Goal: Task Accomplishment & Management: Use online tool/utility

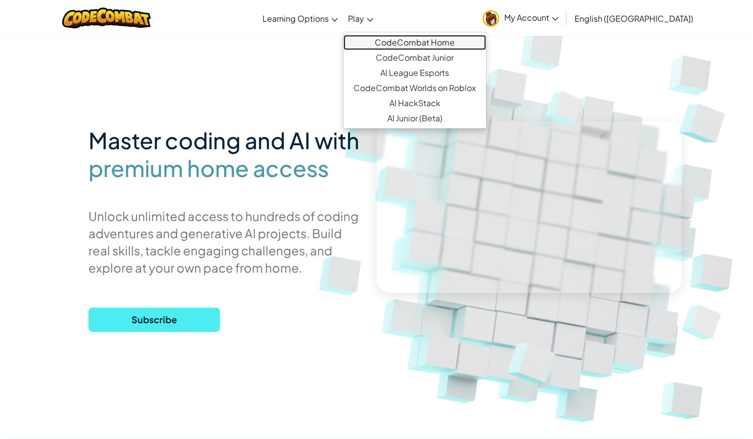
click at [458, 47] on link "CodeCombat Home" at bounding box center [414, 42] width 143 height 15
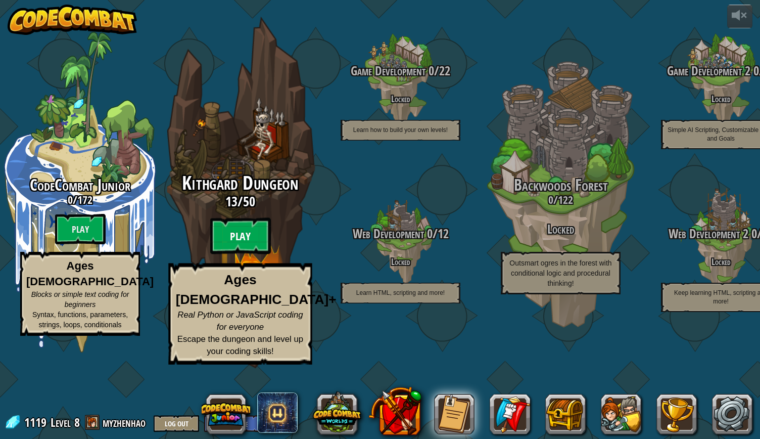
click at [242, 254] on btn "Play" at bounding box center [240, 236] width 61 height 36
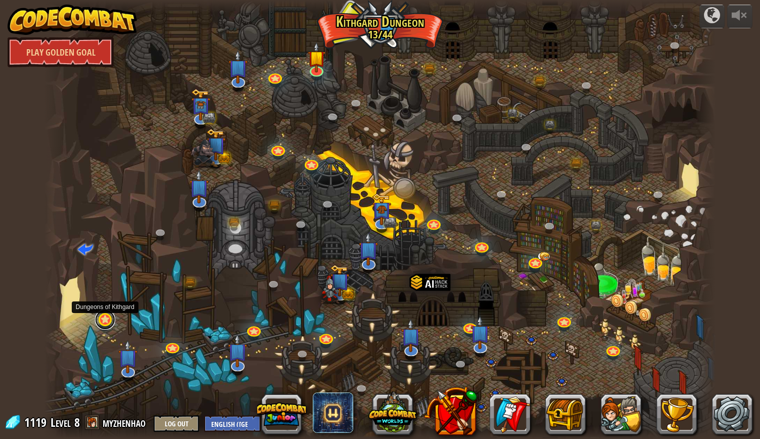
click at [108, 328] on div "Twisted Canyon (Locked) Challenge: collect the most gold using all the programm…" at bounding box center [379, 219] width 671 height 439
click at [104, 323] on link at bounding box center [105, 319] width 20 height 20
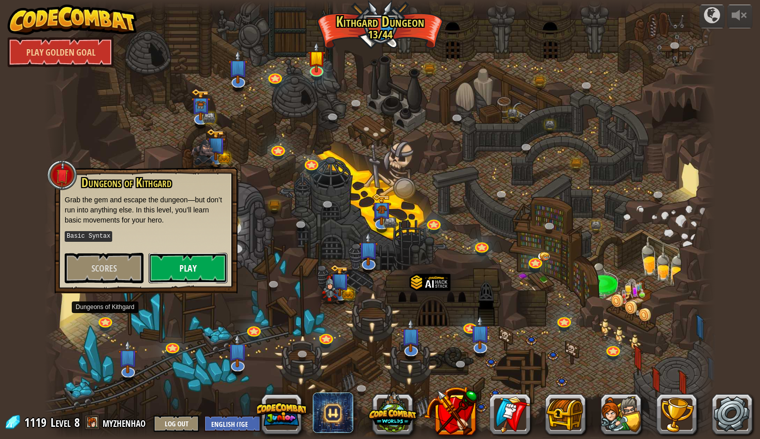
click at [173, 271] on button "Play" at bounding box center [188, 268] width 79 height 30
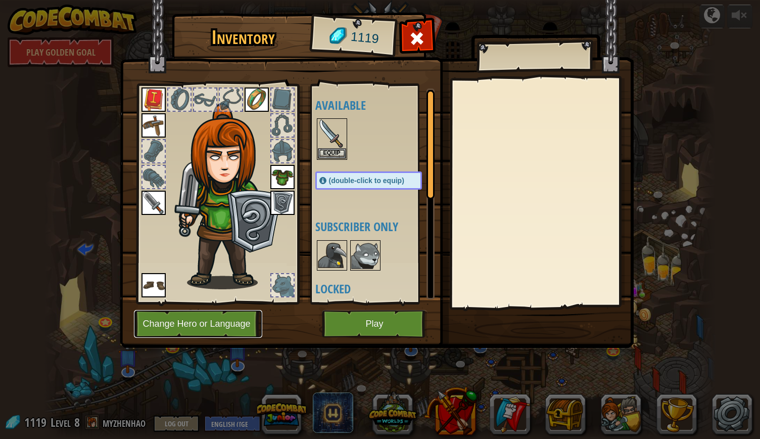
click at [229, 327] on button "Change Hero or Language" at bounding box center [198, 324] width 128 height 28
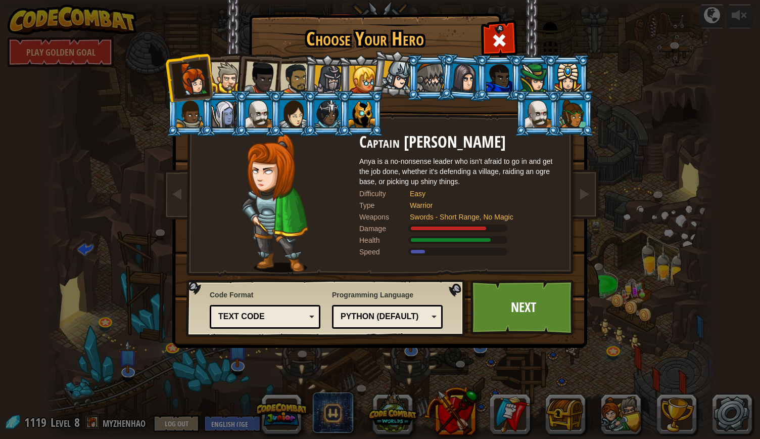
click at [373, 317] on div "Python (Default)" at bounding box center [384, 317] width 87 height 12
click at [527, 309] on link "Next" at bounding box center [524, 308] width 106 height 56
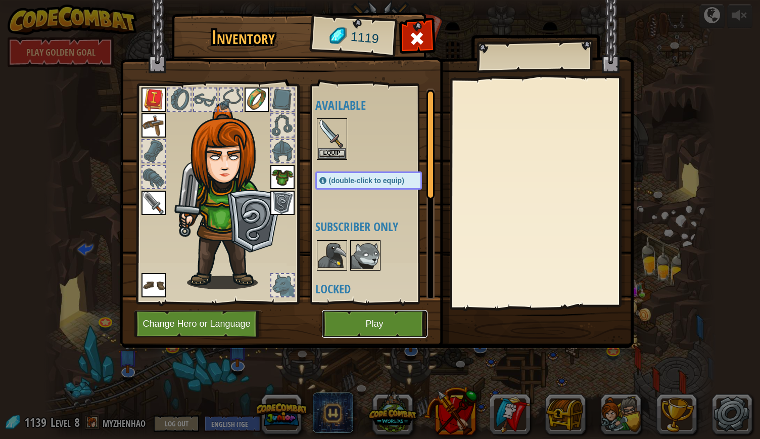
click at [382, 329] on button "Play" at bounding box center [375, 324] width 106 height 28
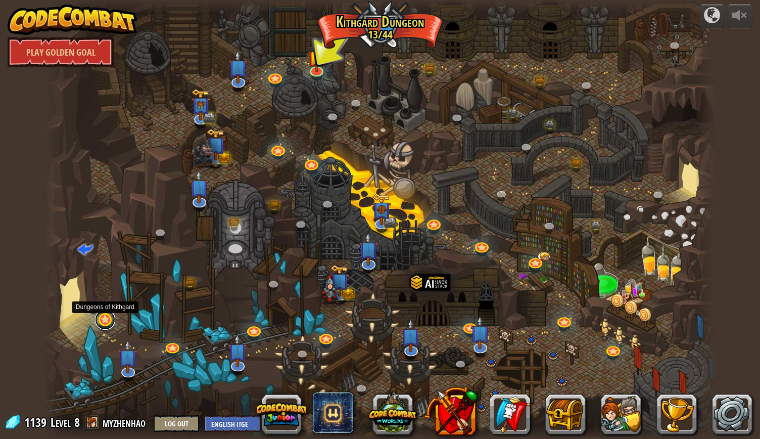
click at [110, 320] on link at bounding box center [105, 319] width 20 height 20
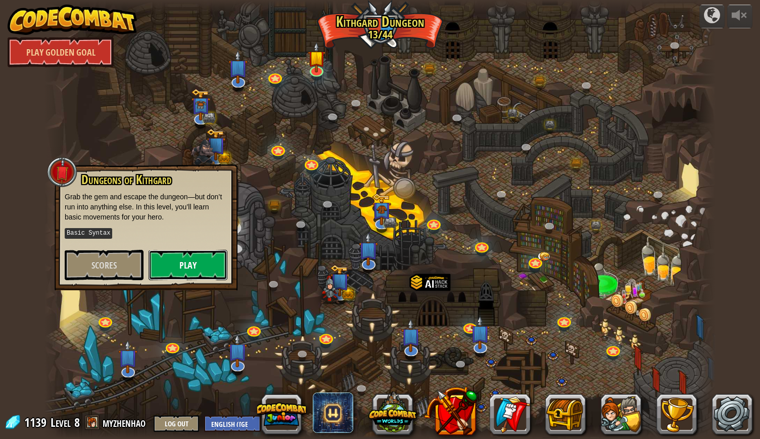
click at [182, 265] on button "Play" at bounding box center [188, 265] width 79 height 30
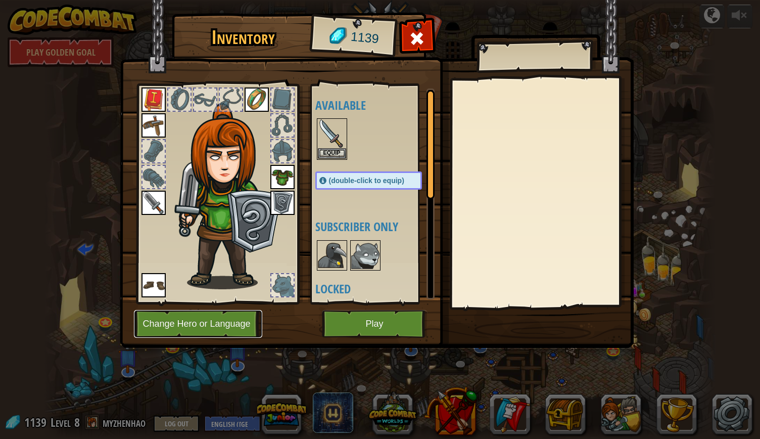
click at [218, 322] on button "Change Hero or Language" at bounding box center [198, 324] width 128 height 28
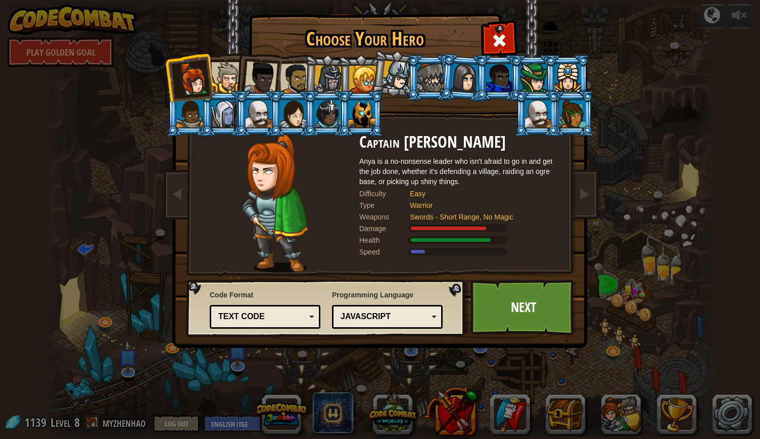
click at [309, 313] on div "Text code" at bounding box center [265, 317] width 98 height 16
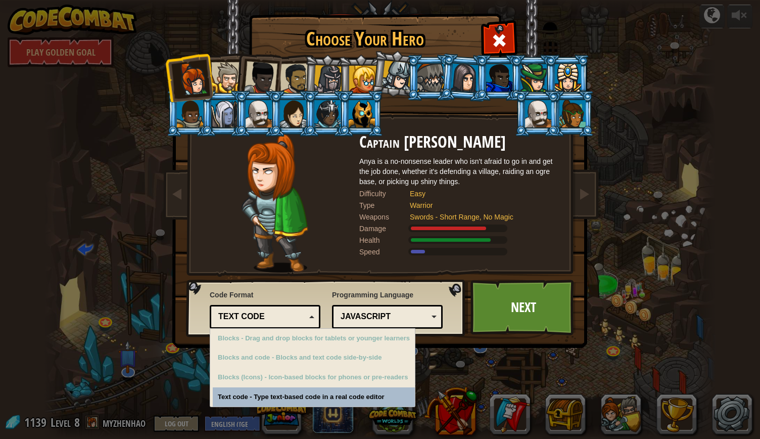
click at [330, 291] on div "Code Format Text code Blocks and code Blocks Blocks (Icons) Text code Blocks - …" at bounding box center [327, 308] width 274 height 52
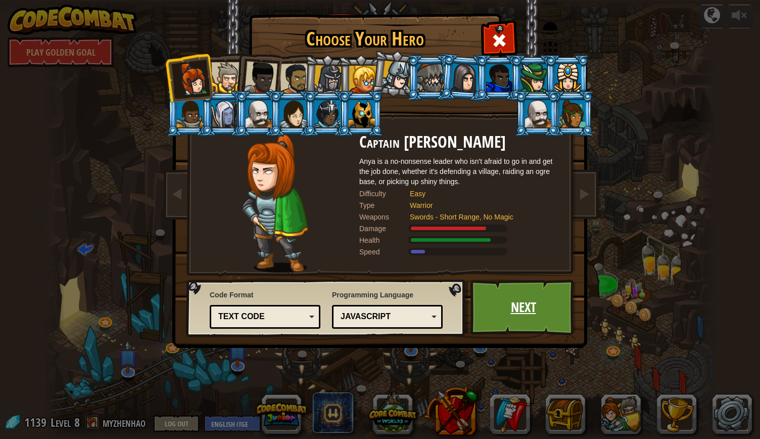
click at [516, 301] on link "Next" at bounding box center [524, 308] width 106 height 56
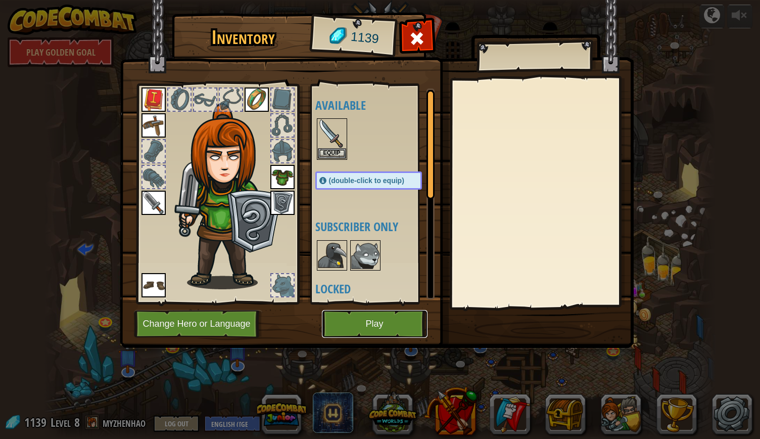
click at [375, 327] on button "Play" at bounding box center [375, 324] width 106 height 28
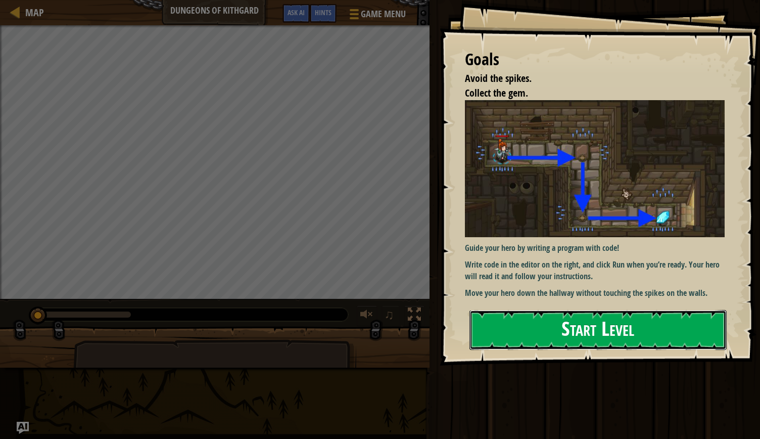
click at [582, 338] on button "Start Level" at bounding box center [598, 330] width 257 height 40
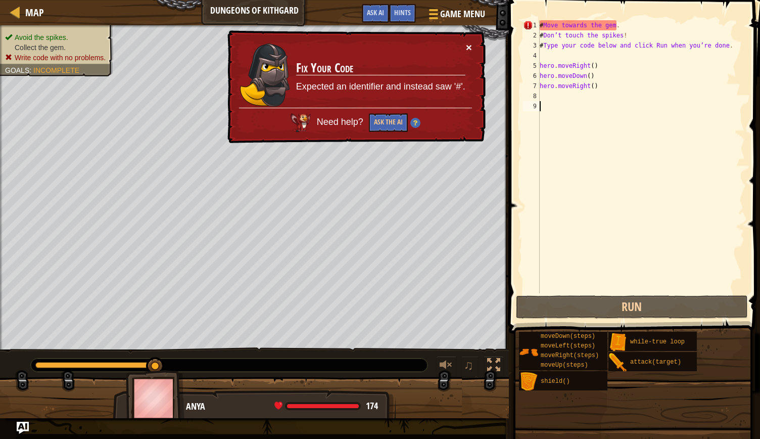
click at [469, 42] on button "×" at bounding box center [469, 47] width 6 height 11
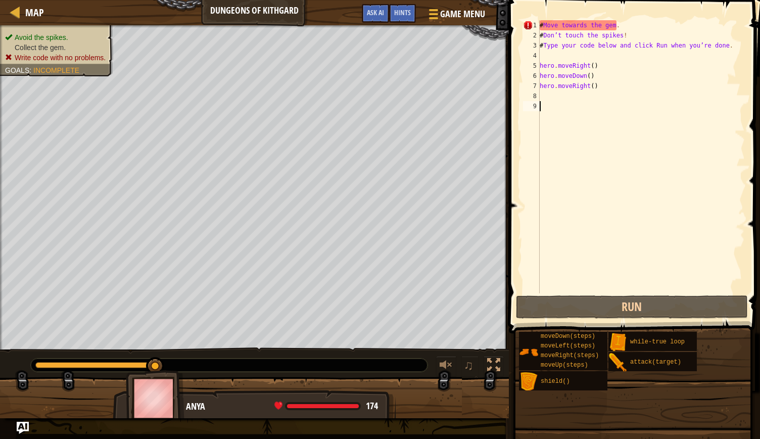
click at [607, 291] on div "# Move towards the gem . # Don’t touch the spikes ! # Type your code below and …" at bounding box center [641, 166] width 207 height 293
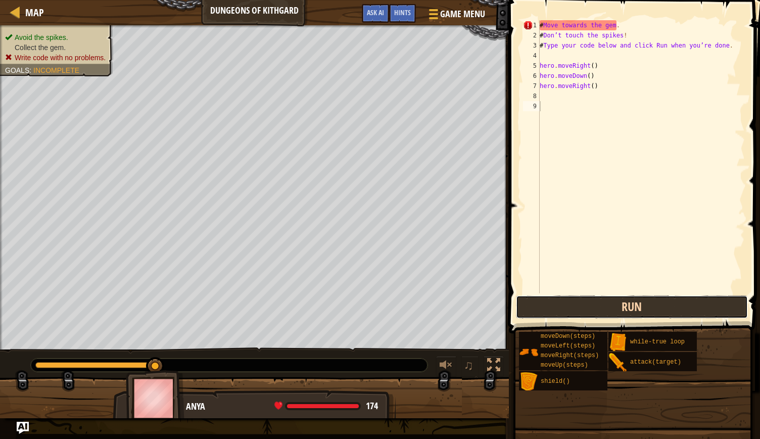
click at [607, 303] on button "Run" at bounding box center [632, 306] width 232 height 23
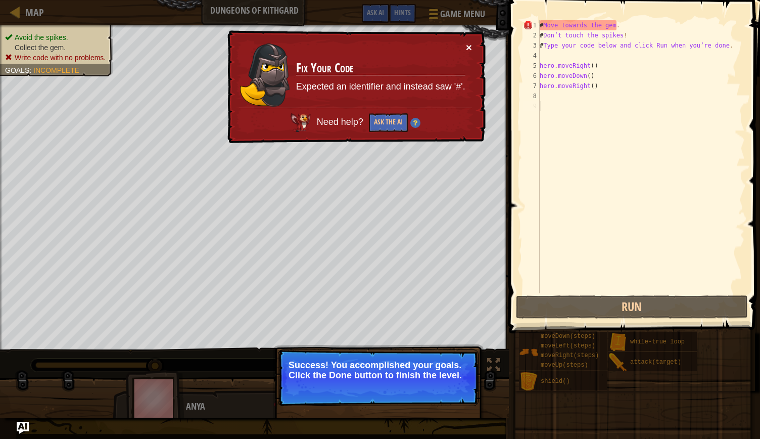
click at [468, 47] on button "×" at bounding box center [469, 47] width 6 height 11
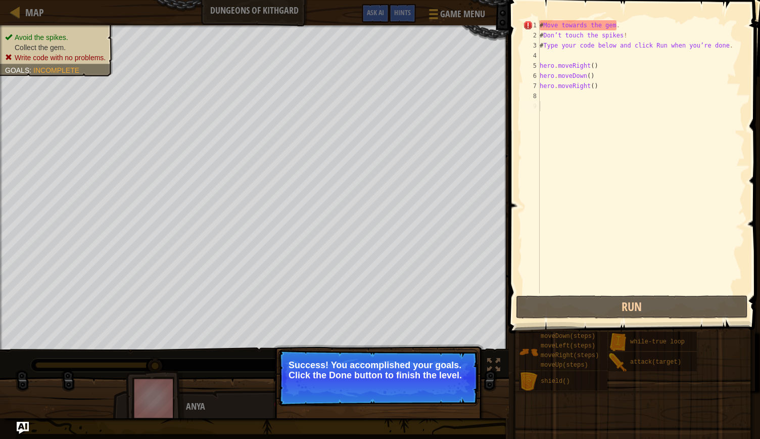
click at [353, 402] on p "Success! You accomplished your goals. Click the Done button to finish the level." at bounding box center [378, 377] width 201 height 57
click at [653, 29] on div "# Move towards the gem . # Don’t touch the spikes ! # Type your code below and …" at bounding box center [641, 166] width 207 height 293
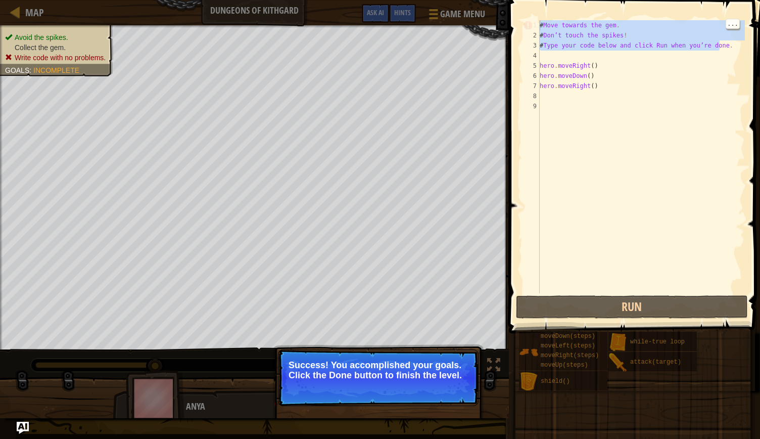
drag, startPoint x: 723, startPoint y: 44, endPoint x: 540, endPoint y: 23, distance: 184.3
click at [540, 23] on div "# Move towards the gem . # Don’t touch the spikes ! # Type your code below and …" at bounding box center [641, 166] width 207 height 293
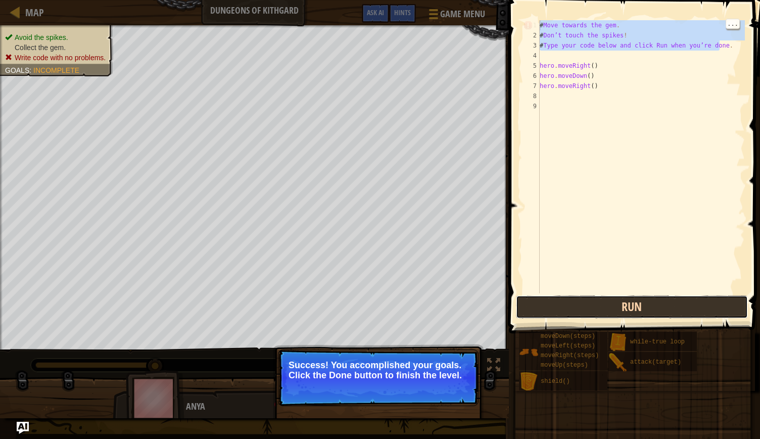
click at [591, 304] on button "Run" at bounding box center [632, 306] width 232 height 23
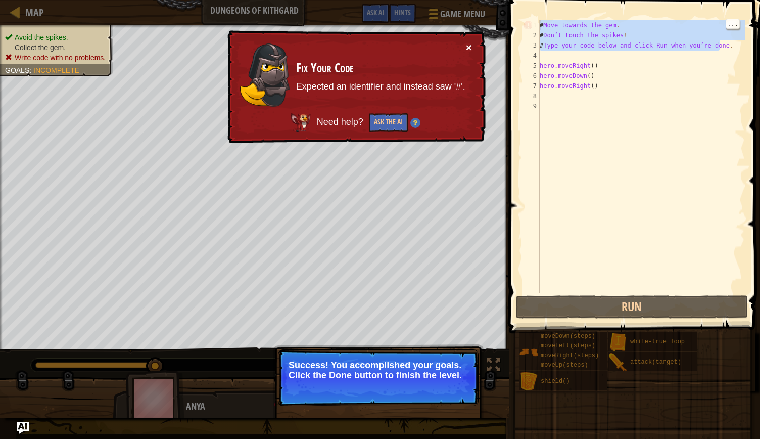
click at [472, 43] on button "×" at bounding box center [469, 47] width 6 height 11
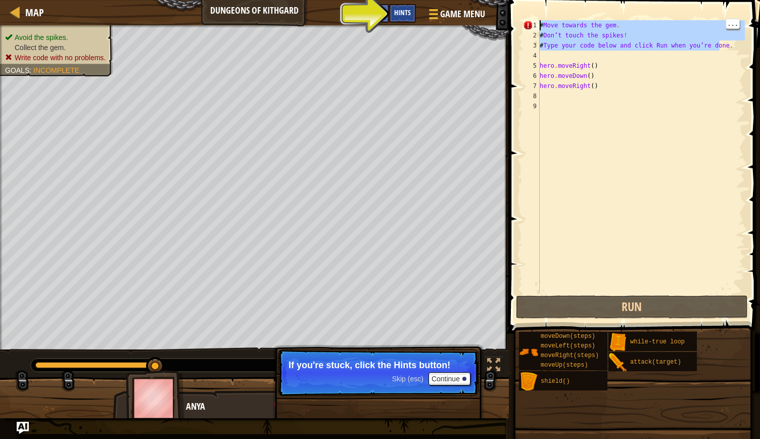
click at [399, 9] on span "Hints" at bounding box center [402, 13] width 17 height 10
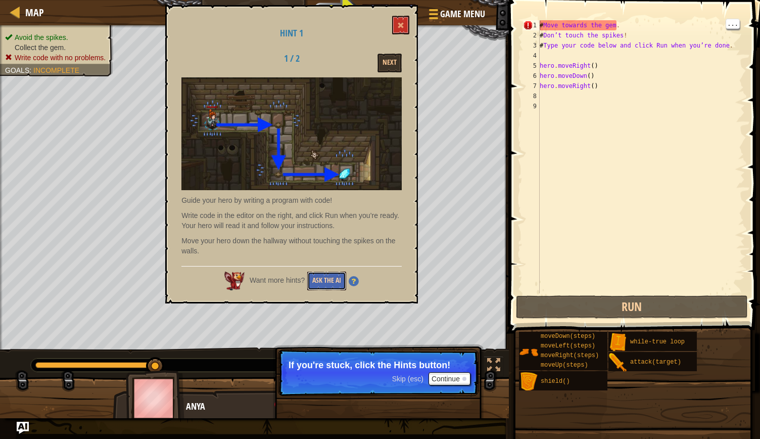
click at [320, 283] on button "Ask the AI" at bounding box center [326, 281] width 39 height 19
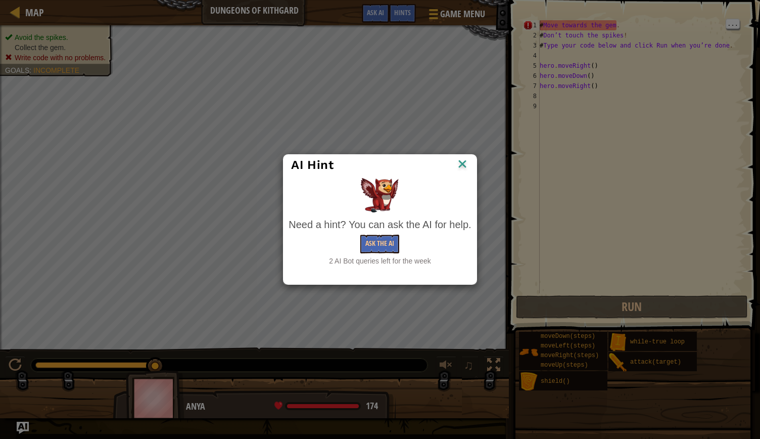
click at [470, 165] on div "AI Hint" at bounding box center [380, 165] width 193 height 21
click at [461, 167] on img at bounding box center [462, 164] width 13 height 15
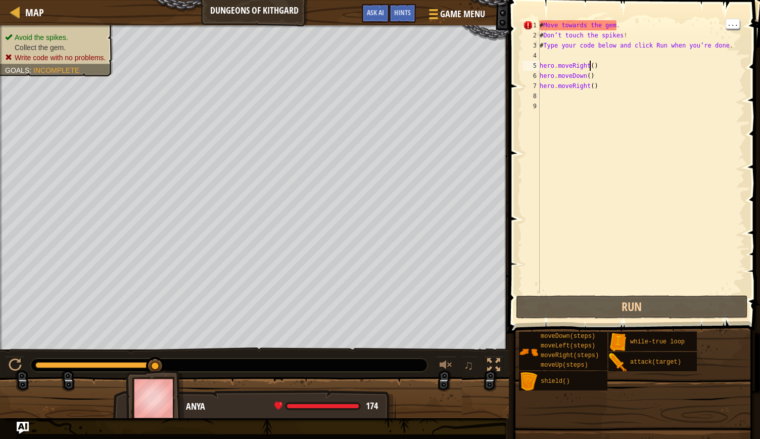
click at [589, 66] on div "# Move towards the gem . # Don’t touch the spikes ! # Type your code below and …" at bounding box center [641, 166] width 207 height 293
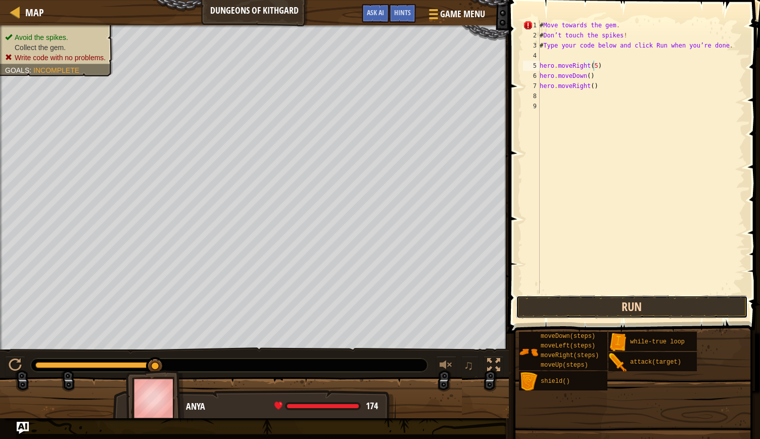
click at [660, 316] on button "Run" at bounding box center [632, 306] width 232 height 23
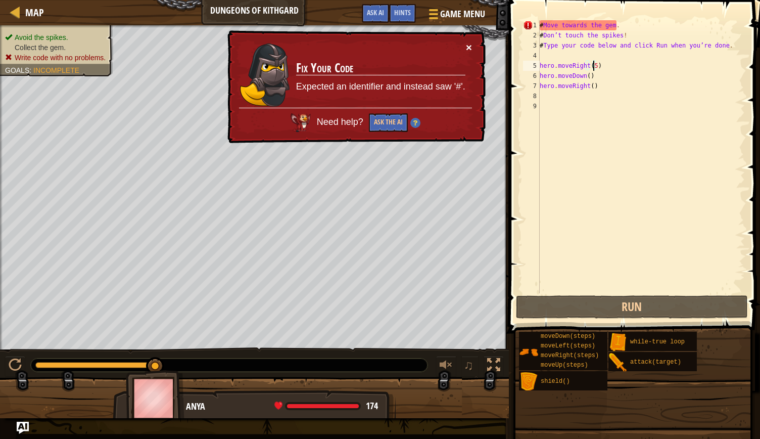
click at [471, 46] on button "×" at bounding box center [469, 47] width 6 height 11
click at [586, 77] on div "# Move towards the gem . # Don’t touch the spikes ! # Type your code below and …" at bounding box center [641, 166] width 207 height 293
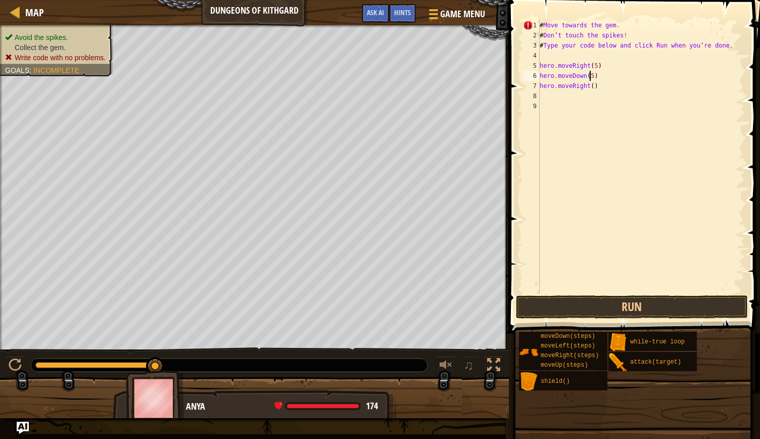
click at [590, 84] on div "# Move towards the gem . # Don’t touch the spikes ! # Type your code below and …" at bounding box center [641, 166] width 207 height 293
click at [606, 312] on button "Run" at bounding box center [632, 306] width 232 height 23
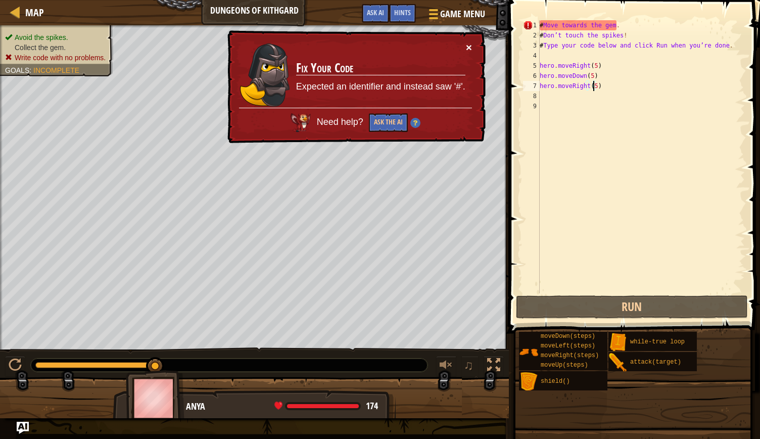
click at [467, 44] on button "×" at bounding box center [470, 49] width 7 height 11
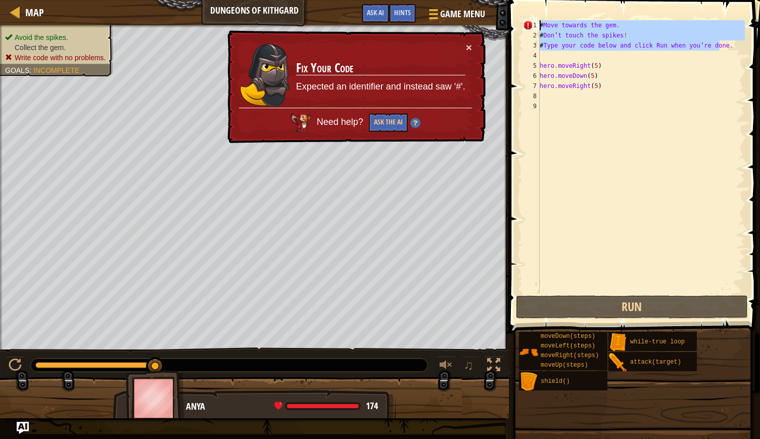
drag, startPoint x: 719, startPoint y: 47, endPoint x: 537, endPoint y: 22, distance: 183.3
click at [537, 21] on div "hero.moveRight(5) 1 2 3 4 5 6 7 8 9 # Move towards the gem . # Don’t touch the …" at bounding box center [633, 156] width 224 height 273
type textarea "# Move towards the gem. # Don’t touch the spikes!"
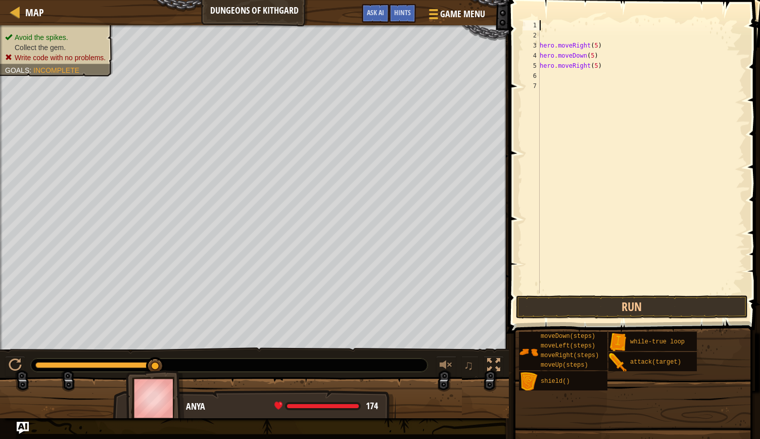
scroll to position [5, 0]
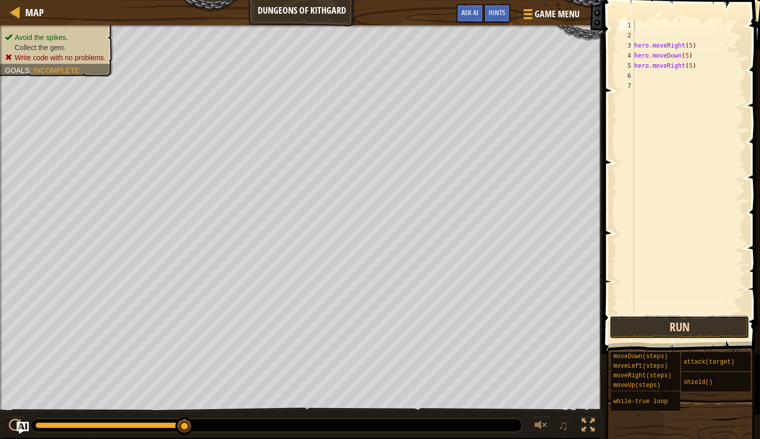
click at [658, 325] on button "Run" at bounding box center [680, 327] width 140 height 23
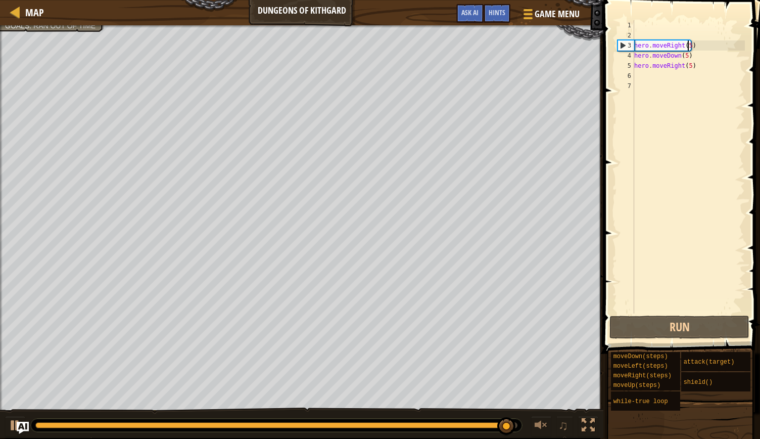
click at [689, 49] on div "hero . moveRight ( 5 ) hero . moveDown ( 5 ) hero . moveRight ( 5 )" at bounding box center [689, 176] width 113 height 313
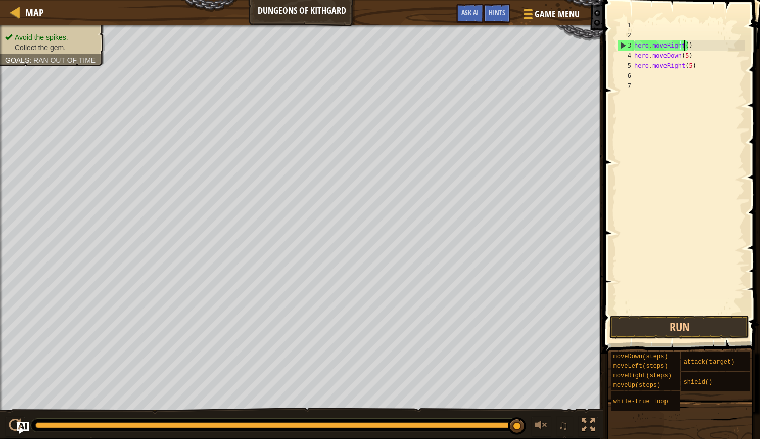
scroll to position [5, 4]
click at [681, 57] on div "hero . moveRight ( 1 ) hero . moveDown ( 5 ) hero . moveRight ( 5 )" at bounding box center [689, 176] width 113 height 313
click at [688, 67] on div "hero . moveRight ( 1 ) hero . moveDown ( 1 ) hero . moveRight ( 5 )" at bounding box center [689, 176] width 113 height 313
type textarea "hero.moveRight(1)"
click at [697, 320] on button "Run" at bounding box center [680, 327] width 140 height 23
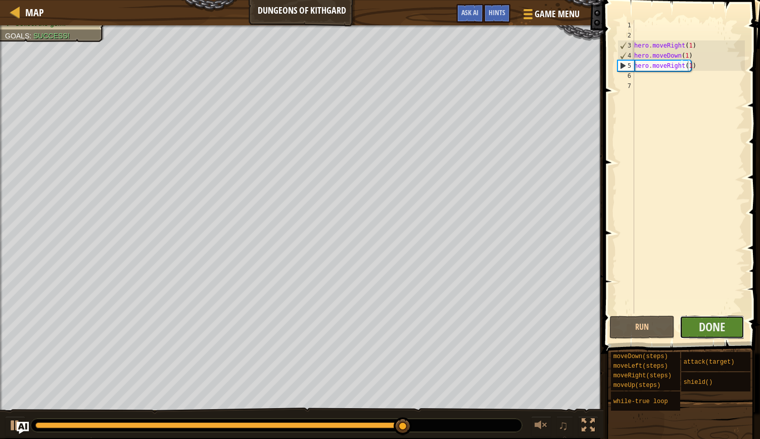
click at [691, 328] on button "Done" at bounding box center [712, 327] width 65 height 23
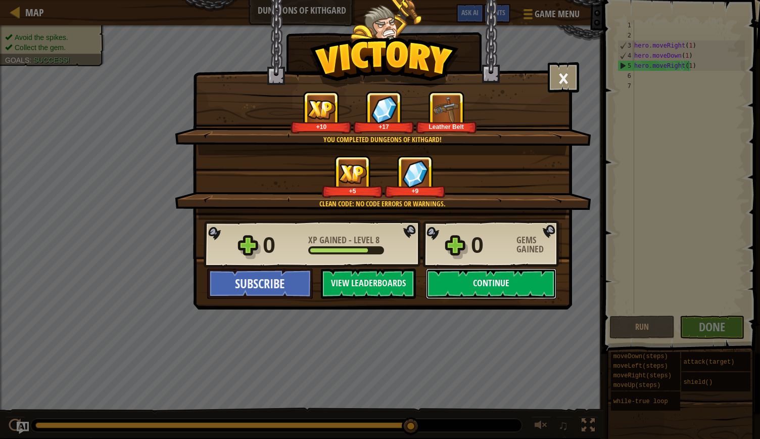
click at [487, 276] on button "Continue" at bounding box center [491, 283] width 130 height 30
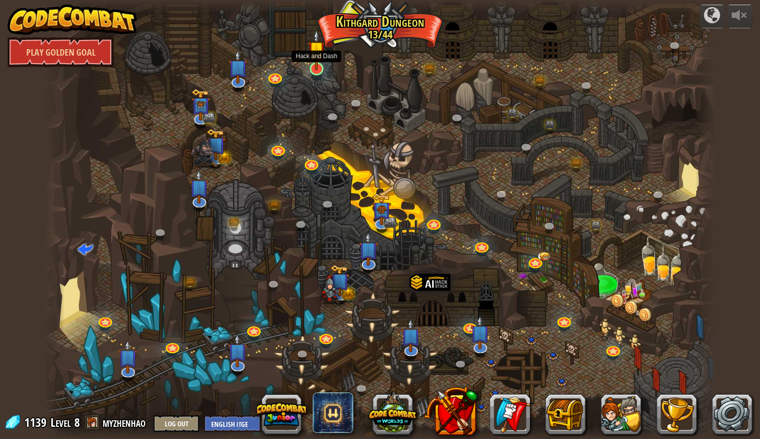
click at [315, 67] on img at bounding box center [317, 49] width 18 height 40
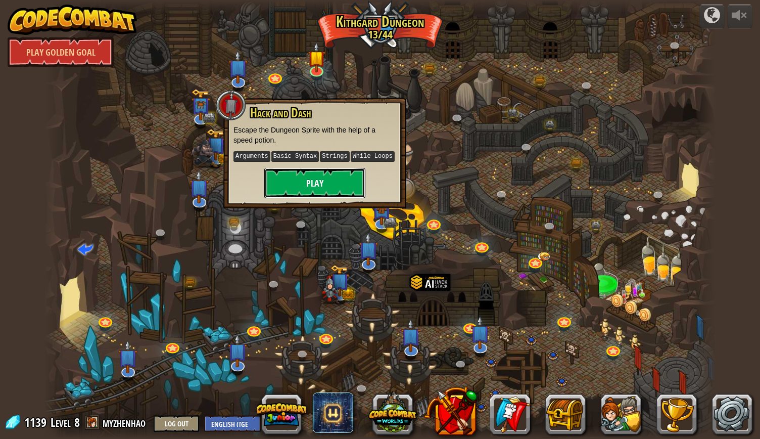
click at [314, 177] on button "Play" at bounding box center [314, 183] width 101 height 30
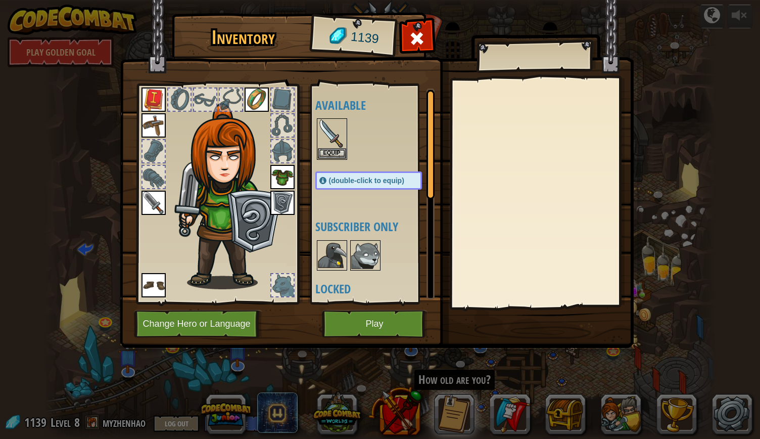
click at [289, 176] on img at bounding box center [283, 177] width 24 height 24
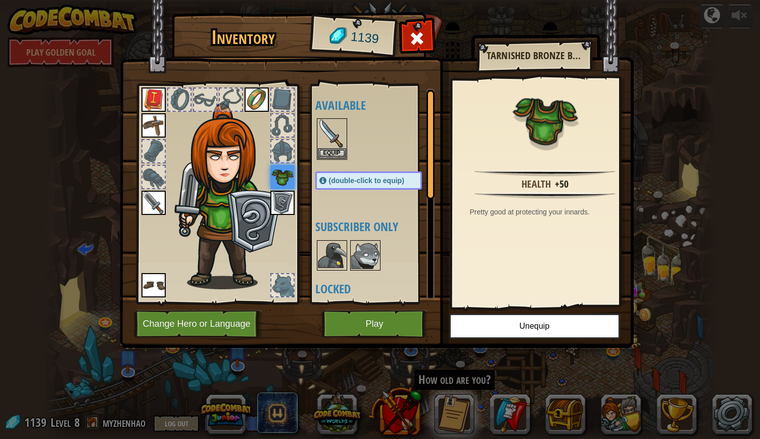
click at [289, 150] on div at bounding box center [283, 151] width 22 height 22
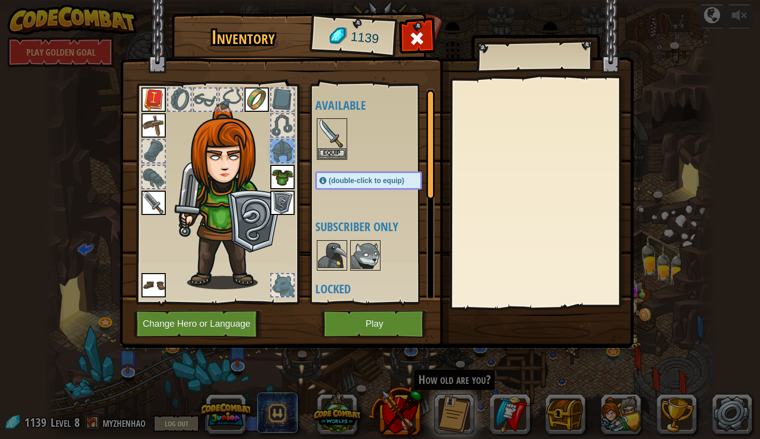
drag, startPoint x: 260, startPoint y: 173, endPoint x: 270, endPoint y: 174, distance: 9.7
click at [261, 173] on img at bounding box center [228, 196] width 109 height 186
click at [276, 173] on img at bounding box center [283, 177] width 24 height 24
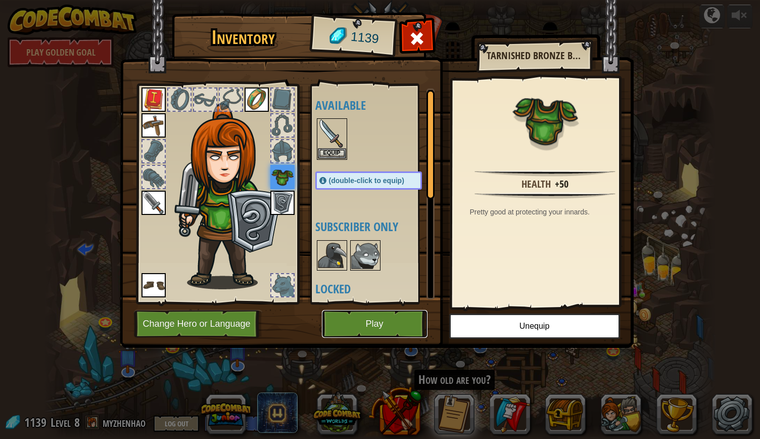
click at [363, 319] on button "Play" at bounding box center [375, 324] width 106 height 28
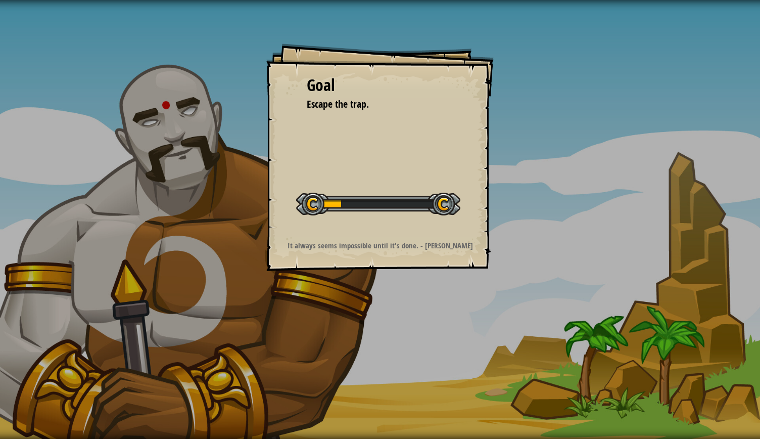
click at [564, 338] on div "Goal Escape the trap. Start Level Error loading from server. Try refreshing the…" at bounding box center [380, 219] width 760 height 439
click at [551, 319] on div "Goal Escape the trap. Start Level Error loading from server. Try refreshing the…" at bounding box center [380, 219] width 760 height 439
click at [550, 317] on div "Goal Escape the trap. Start Level Error loading from server. Try refreshing the…" at bounding box center [380, 219] width 760 height 439
click at [543, 311] on div "Goal Escape the trap. Start Level Error loading from server. Try refreshing the…" at bounding box center [380, 219] width 760 height 439
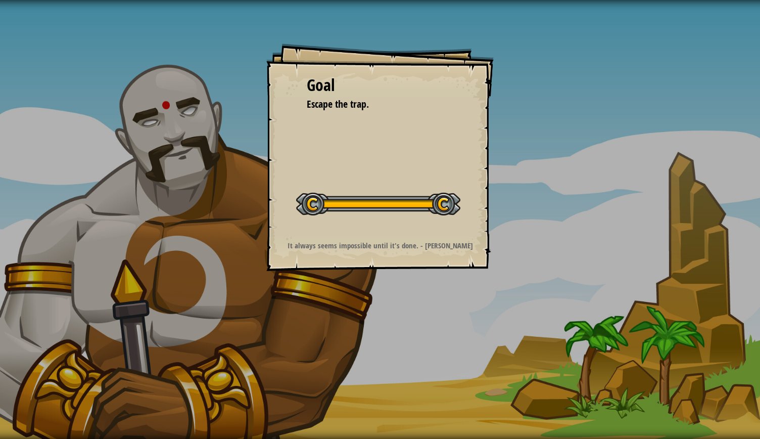
click at [540, 308] on div "Goal Escape the trap. Start Level Error loading from server. Try refreshing the…" at bounding box center [380, 219] width 760 height 439
click at [536, 308] on div "Goal Escape the trap. Start Level Error loading from server. Try refreshing the…" at bounding box center [380, 219] width 760 height 439
click at [533, 310] on div "Goal Escape the trap. Start Level Error loading from server. Try refreshing the…" at bounding box center [380, 219] width 760 height 439
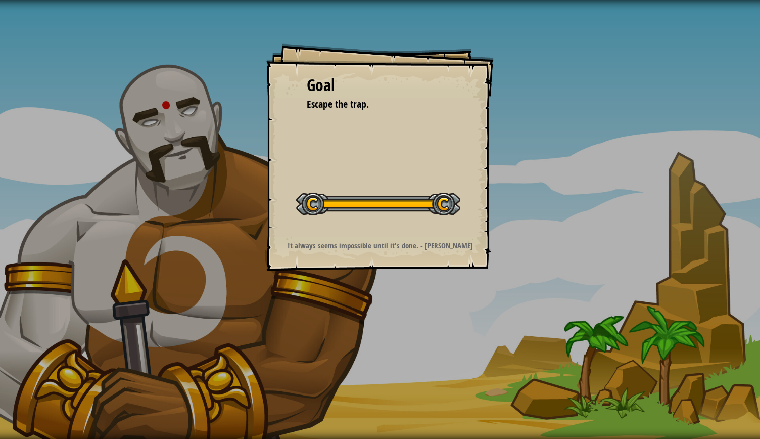
click at [532, 310] on div "Goal Escape the trap. Start Level Error loading from server. Try refreshing the…" at bounding box center [380, 219] width 760 height 439
click at [532, 308] on div "Goal Escape the trap. Start Level Error loading from server. Try refreshing the…" at bounding box center [380, 219] width 760 height 439
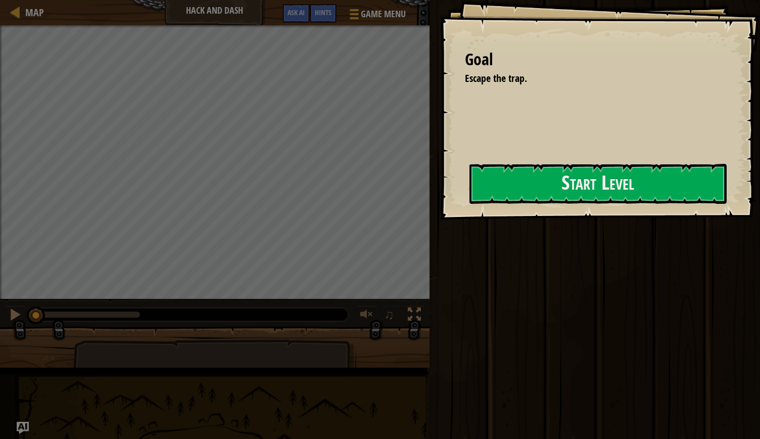
click at [532, 308] on div "Run ⇧↵ Submit Done" at bounding box center [594, 217] width 334 height 434
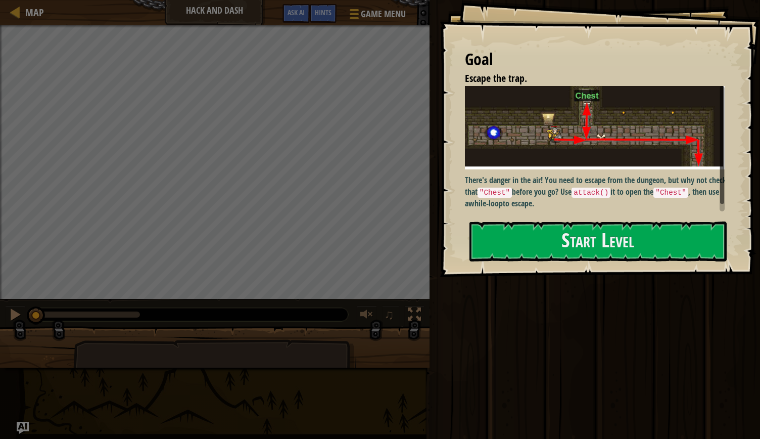
click at [532, 308] on div "Run ⇧↵ Submit Done" at bounding box center [594, 217] width 334 height 434
click at [554, 156] on img at bounding box center [598, 127] width 267 height 83
click at [526, 246] on button "Start Level" at bounding box center [598, 241] width 257 height 40
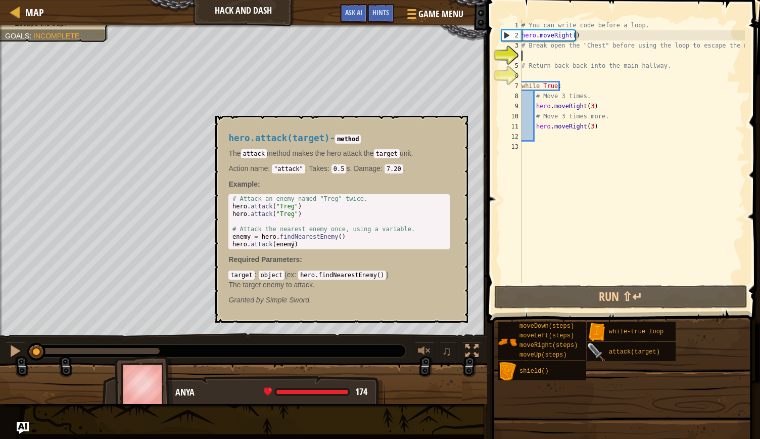
click at [605, 351] on div "Map Hack and Dash Game Menu Done Hints Ask AI 1 ההההההההההההההההההההההההההההההה…" at bounding box center [380, 219] width 760 height 439
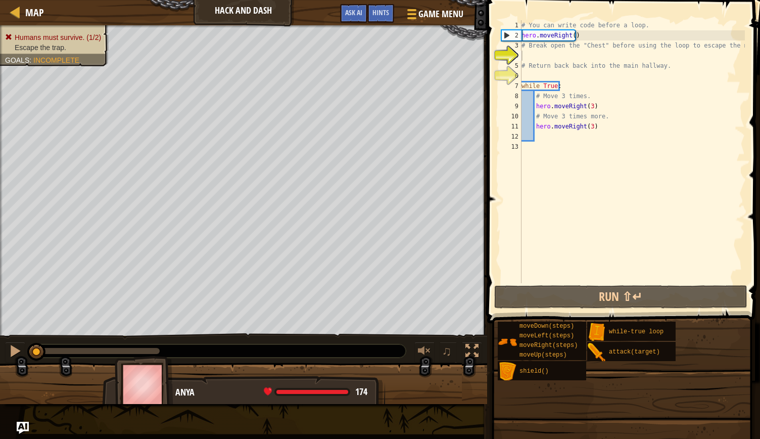
click at [51, 39] on div "Humans must survive. (1/2) Escape the trap. Goals : Incomplete" at bounding box center [48, 43] width 120 height 48
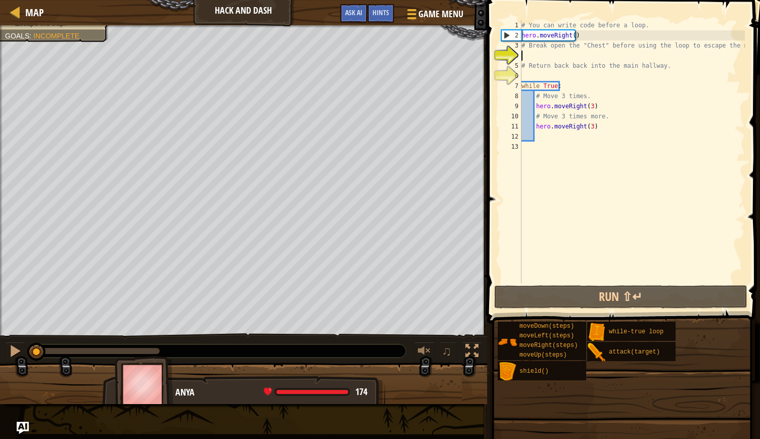
click at [588, 106] on div "# You can write code before a loop. hero . moveRight ( ) # Break open the "Ches…" at bounding box center [633, 161] width 226 height 283
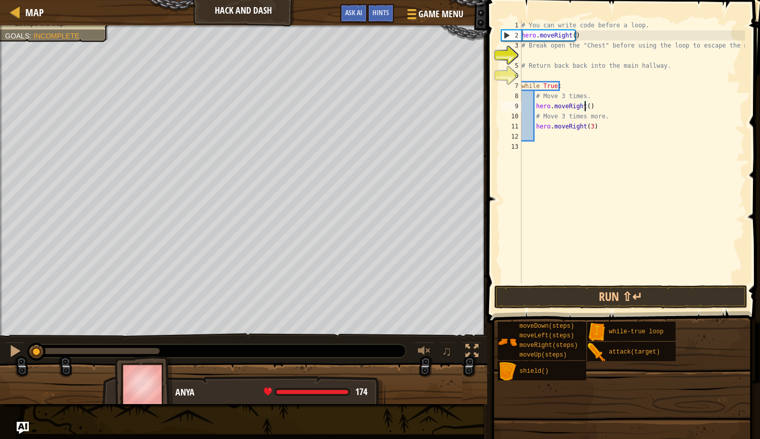
scroll to position [5, 5]
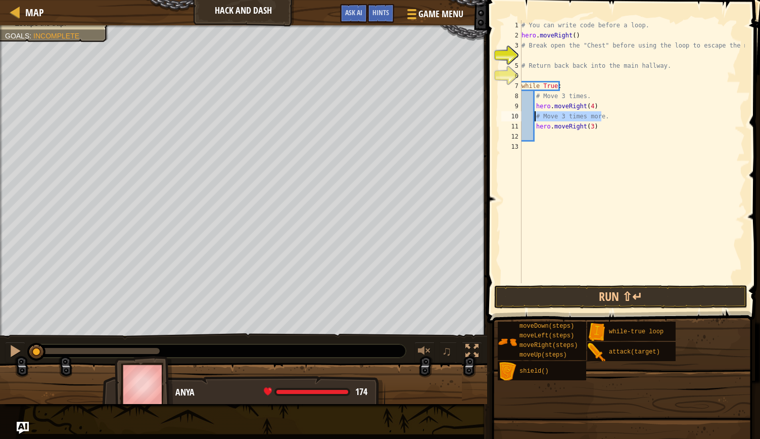
drag, startPoint x: 614, startPoint y: 119, endPoint x: 534, endPoint y: 118, distance: 80.4
click at [534, 118] on div "# You can write code before a loop. hero . moveRight ( ) # Break open the "Ches…" at bounding box center [633, 161] width 226 height 283
type textarea "# Move 3 times more."
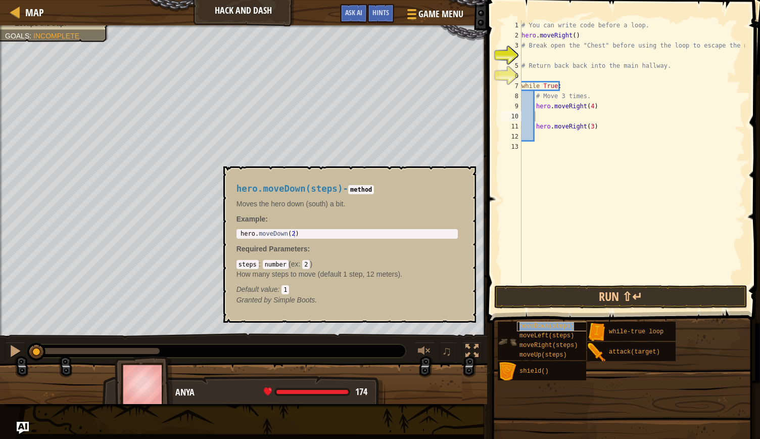
click at [554, 326] on span "moveDown(steps)" at bounding box center [547, 326] width 55 height 7
type textarea "hero.moveDown(2)"
click at [291, 234] on div "hero . moveDown ( 2 )" at bounding box center [347, 241] width 217 height 23
click at [536, 323] on span "moveDown(steps)" at bounding box center [547, 326] width 55 height 7
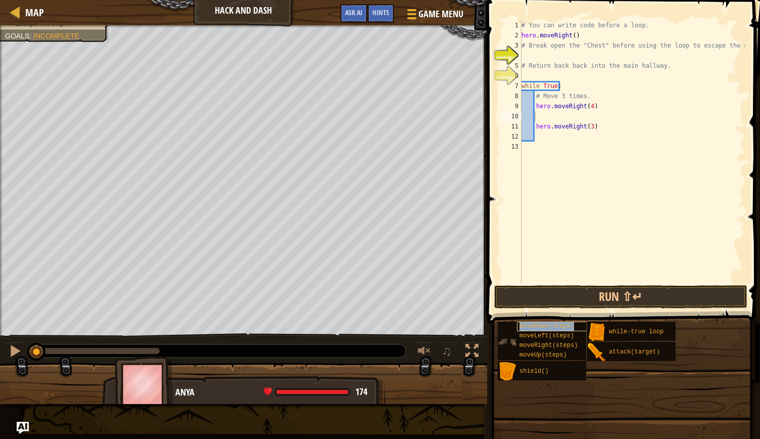
click at [536, 323] on span "moveDown(steps)" at bounding box center [547, 326] width 55 height 7
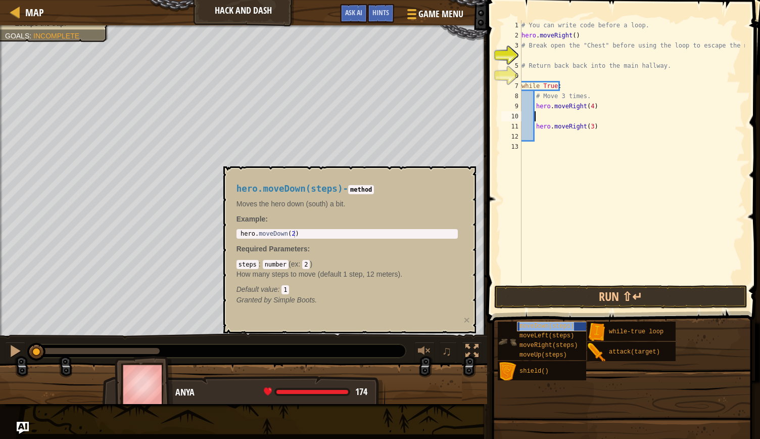
click at [536, 323] on span "moveDown(steps)" at bounding box center [547, 326] width 55 height 7
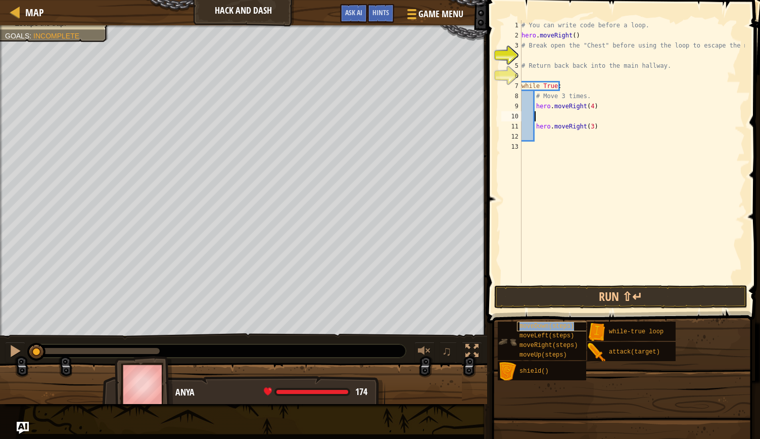
click at [536, 323] on span "moveDown(steps)" at bounding box center [547, 326] width 55 height 7
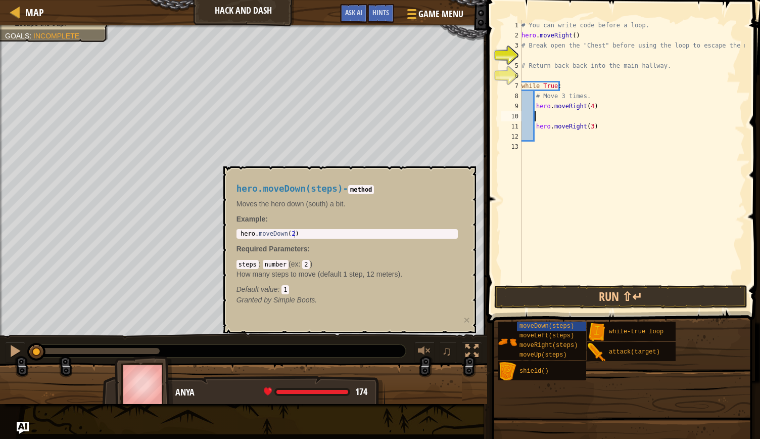
click at [299, 188] on span "hero.moveDown(steps)" at bounding box center [290, 189] width 107 height 10
click at [369, 227] on div "hero.moveDown(steps) - method Moves the hero down (south) a bit. Example : 1 he…" at bounding box center [348, 244] width 236 height 140
drag, startPoint x: 368, startPoint y: 239, endPoint x: 372, endPoint y: 235, distance: 5.4
click at [368, 238] on div "hero.moveDown(steps) - method Moves the hero down (south) a bit. Example : 1 he…" at bounding box center [348, 244] width 236 height 140
type textarea "hero.moveDown(2)"
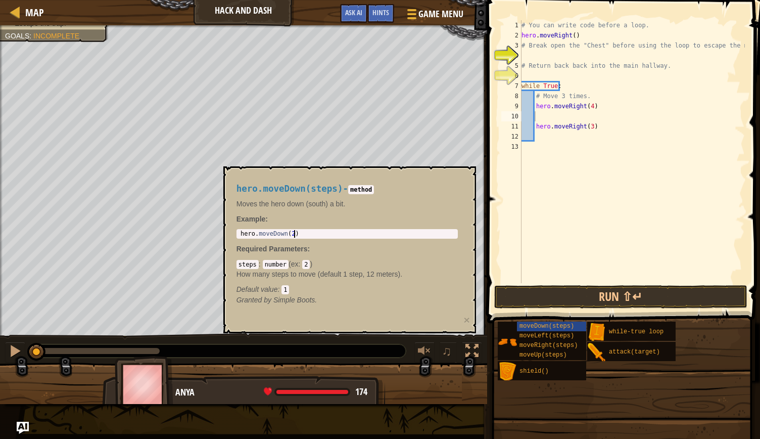
click at [372, 235] on div "hero . moveDown ( 2 )" at bounding box center [347, 241] width 217 height 23
click at [362, 188] on code "method" at bounding box center [361, 189] width 26 height 9
click at [390, 194] on h4 "hero.moveDown(steps) - method" at bounding box center [347, 189] width 221 height 10
click at [581, 118] on div "# You can write code before a loop. hero . moveRight ( ) # Break open the "Ches…" at bounding box center [633, 151] width 226 height 263
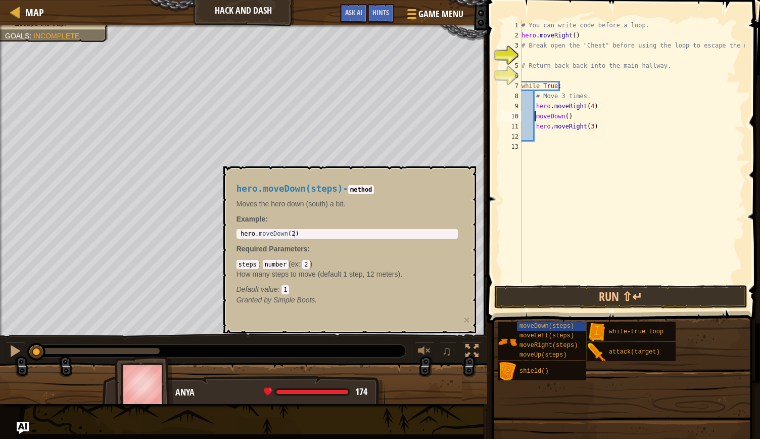
click at [536, 117] on div "# You can write code before a loop. hero . moveRight ( ) # Break open the "Ches…" at bounding box center [633, 161] width 226 height 283
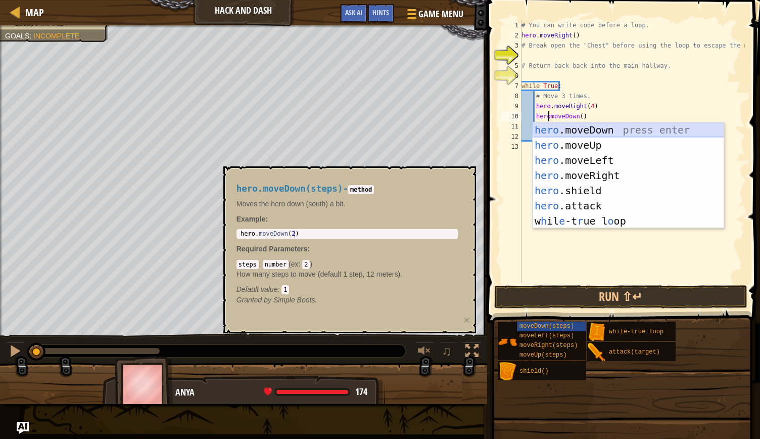
click at [589, 129] on div "hero .moveDown press enter hero .moveUp press enter hero .moveLeft press enter …" at bounding box center [629, 190] width 192 height 137
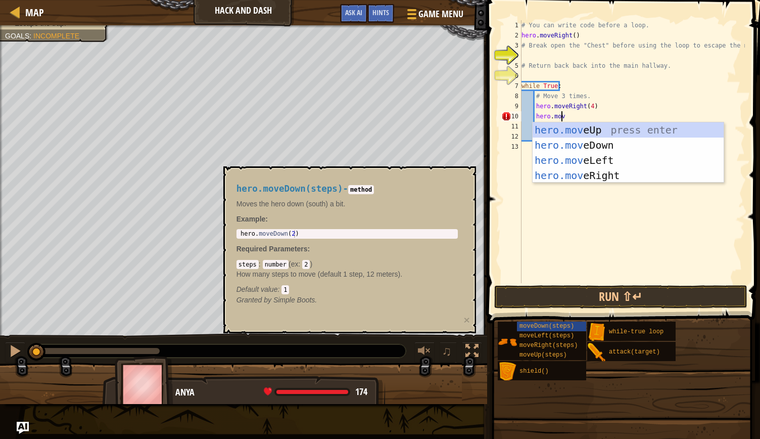
scroll to position [5, 3]
type textarea "hero.moveD"
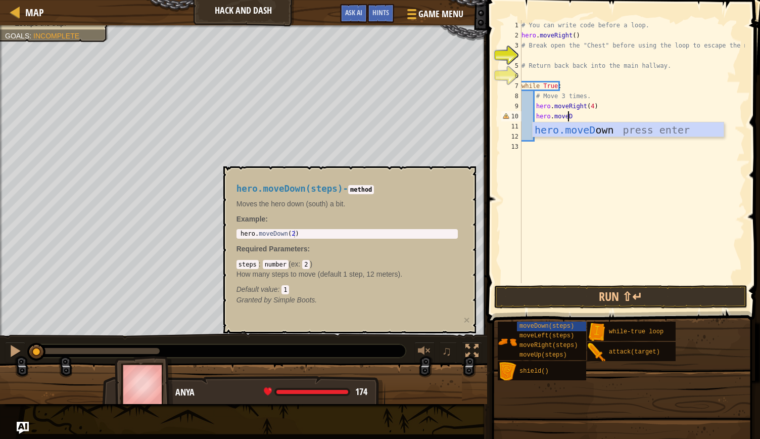
click at [559, 130] on div "hero.moveD own press enter" at bounding box center [629, 145] width 192 height 46
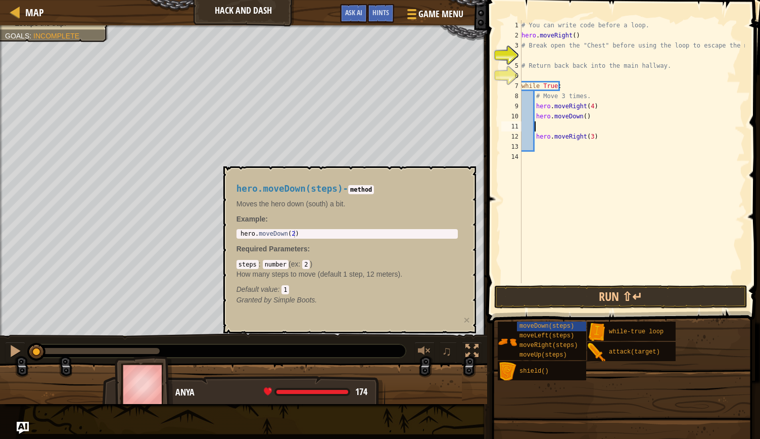
scroll to position [5, 1]
click at [584, 115] on div "# You can write code before a loop. hero . moveRight ( ) # Break open the "Ches…" at bounding box center [633, 161] width 226 height 283
click at [581, 115] on div "# You can write code before a loop. hero . moveRight ( ) # Break open the "Ches…" at bounding box center [633, 161] width 226 height 283
click at [466, 319] on button "×" at bounding box center [467, 320] width 6 height 11
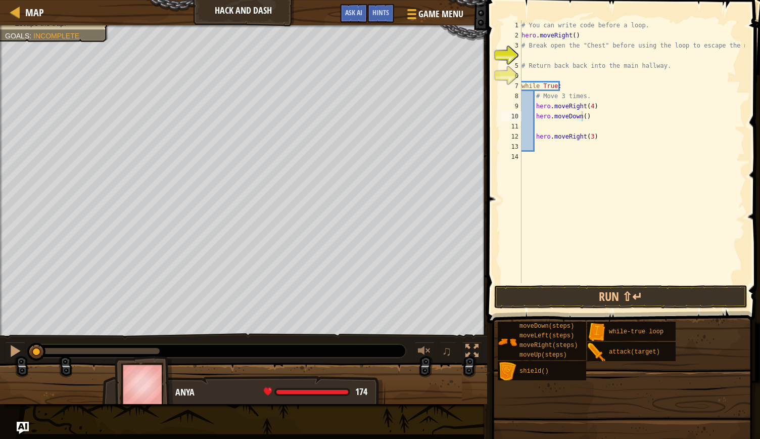
click at [580, 116] on div "# You can write code before a loop. hero . moveRight ( ) # Break open the "Ches…" at bounding box center [633, 161] width 226 height 283
type textarea "hero.moveDown(3)"
click at [637, 290] on button "Run ⇧↵" at bounding box center [621, 296] width 253 height 23
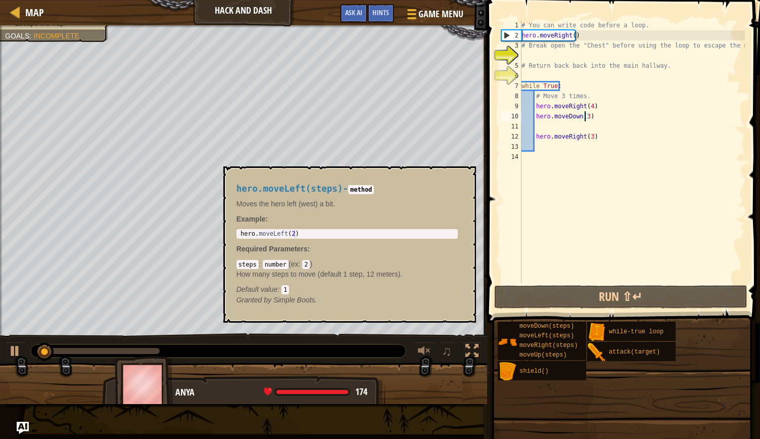
click at [523, 331] on div "Map Hack and Dash Game Menu Done Hints Ask AI 1 ההההההההההההההההההההההההההההההה…" at bounding box center [380, 219] width 760 height 439
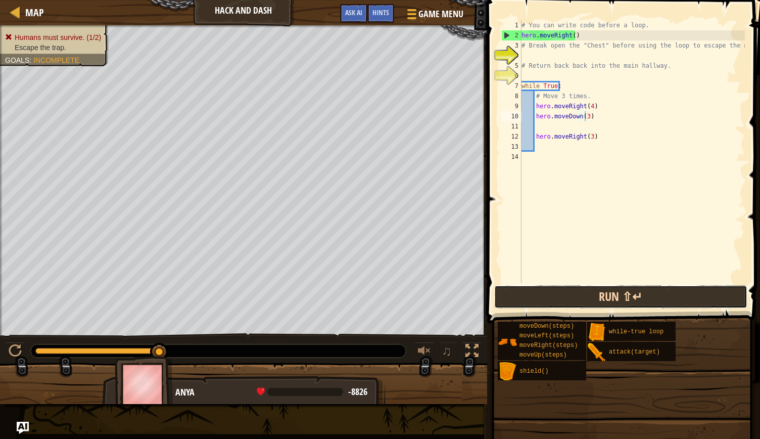
click at [622, 295] on button "Run ⇧↵" at bounding box center [621, 296] width 253 height 23
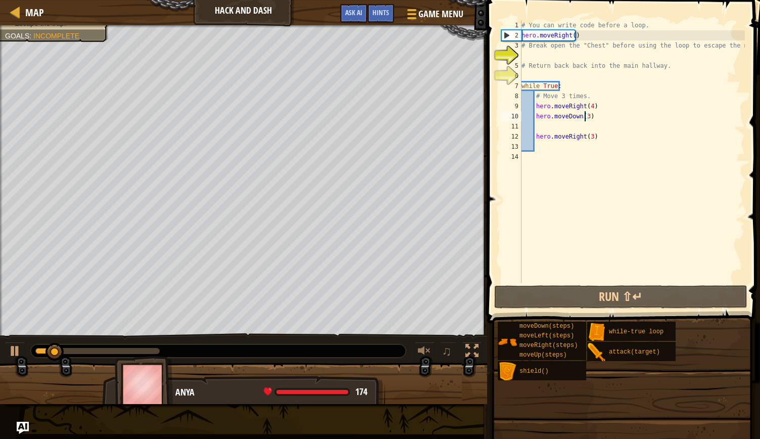
click at [619, 274] on div "# You can write code before a loop. hero . moveRight ( ) # Break open the "Ches…" at bounding box center [633, 161] width 226 height 283
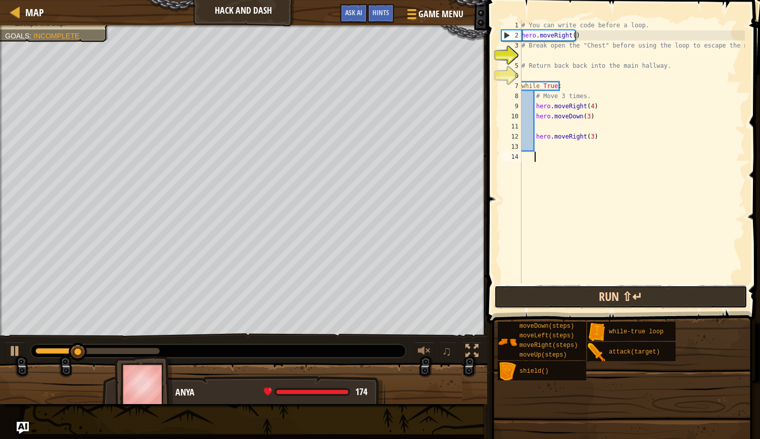
click at [625, 291] on button "Run ⇧↵" at bounding box center [621, 296] width 253 height 23
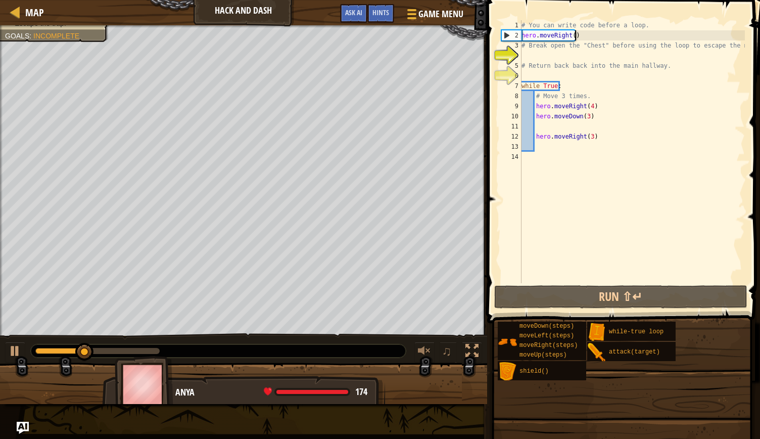
click at [608, 34] on div "# You can write code before a loop. hero . moveRight ( ) # Break open the "Ches…" at bounding box center [633, 161] width 226 height 283
type textarea "hero.moveRight()"
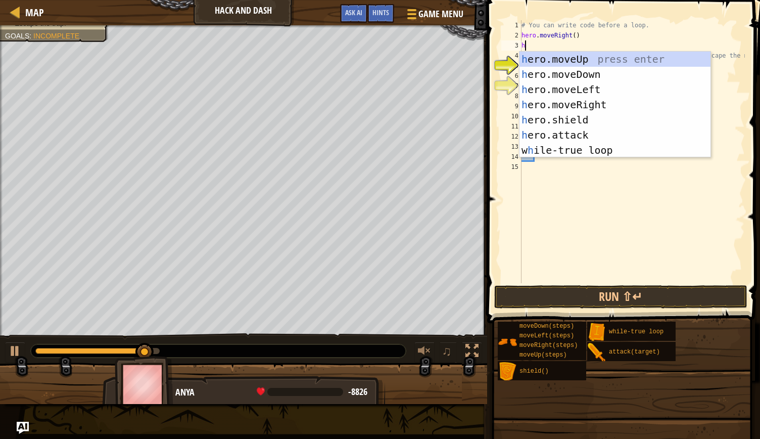
type textarea "he"
click at [570, 56] on div "he ro.moveUp press enter he ro.moveDown press enter he ro.moveLeft press enter …" at bounding box center [616, 120] width 192 height 137
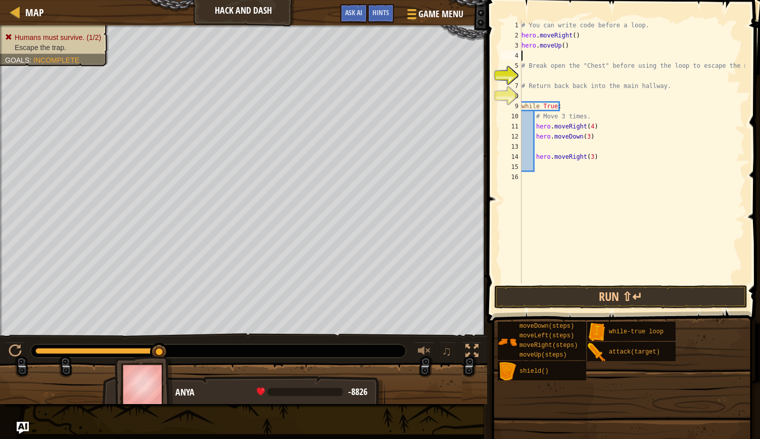
click at [561, 44] on div "# You can write code before a loop. hero . moveRight ( ) hero . moveUp ( ) # Br…" at bounding box center [633, 161] width 226 height 283
click at [570, 33] on div "# You can write code before a loop. hero . moveRight ( ) hero . moveUp ( 1 ) # …" at bounding box center [633, 161] width 226 height 283
click at [625, 293] on button "Run ⇧↵" at bounding box center [621, 296] width 253 height 23
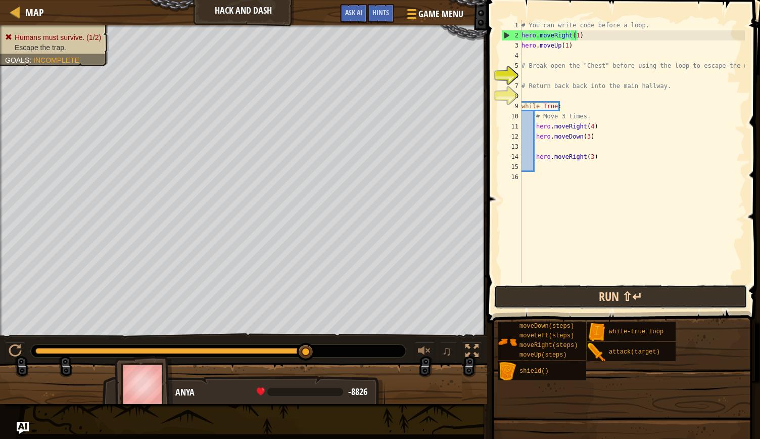
click at [586, 298] on button "Run ⇧↵" at bounding box center [621, 296] width 253 height 23
click at [570, 300] on button "Run ⇧↵" at bounding box center [621, 296] width 253 height 23
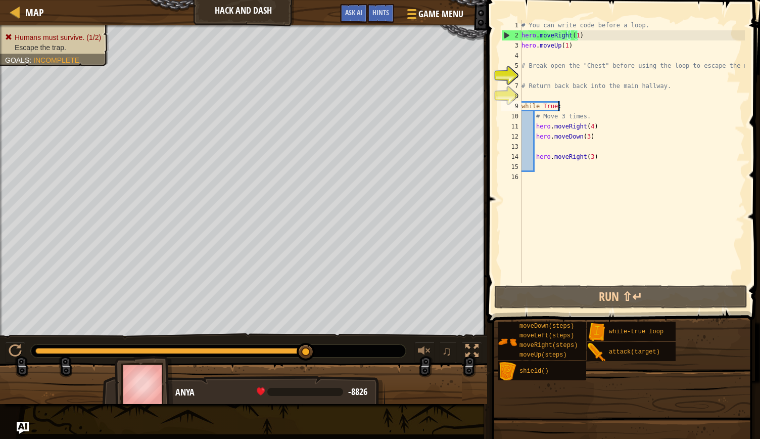
drag, startPoint x: 596, startPoint y: 101, endPoint x: 596, endPoint y: 121, distance: 19.7
click at [596, 103] on div "# You can write code before a loop. hero . moveRight ( 1 ) hero . moveUp ( 1 ) …" at bounding box center [633, 161] width 226 height 283
drag, startPoint x: 596, startPoint y: 121, endPoint x: 588, endPoint y: 145, distance: 25.1
click at [595, 123] on div "# You can write code before a loop. hero . moveRight ( 1 ) hero . moveUp ( 1 ) …" at bounding box center [633, 161] width 226 height 283
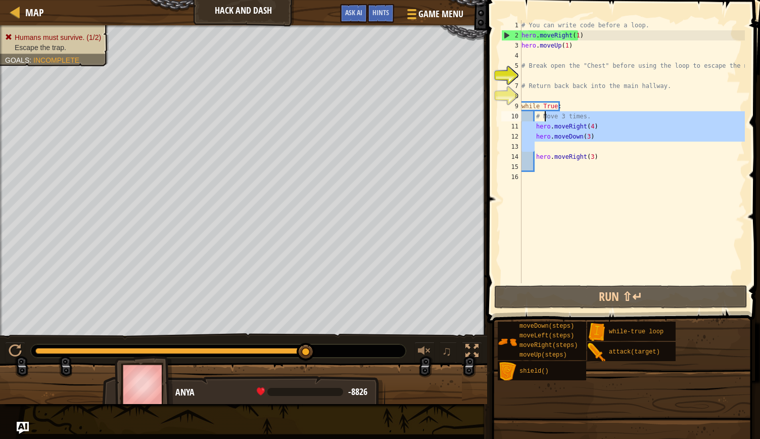
drag, startPoint x: 588, startPoint y: 145, endPoint x: 541, endPoint y: 106, distance: 60.7
click at [541, 106] on div "# You can write code before a loop. hero . moveRight ( 1 ) hero . moveUp ( 1 ) …" at bounding box center [633, 161] width 226 height 283
click at [592, 157] on div "# You can write code before a loop. hero . moveRight ( 1 ) hero . moveUp ( 1 ) …" at bounding box center [633, 161] width 226 height 283
type textarea "hero.moveRight(3)"
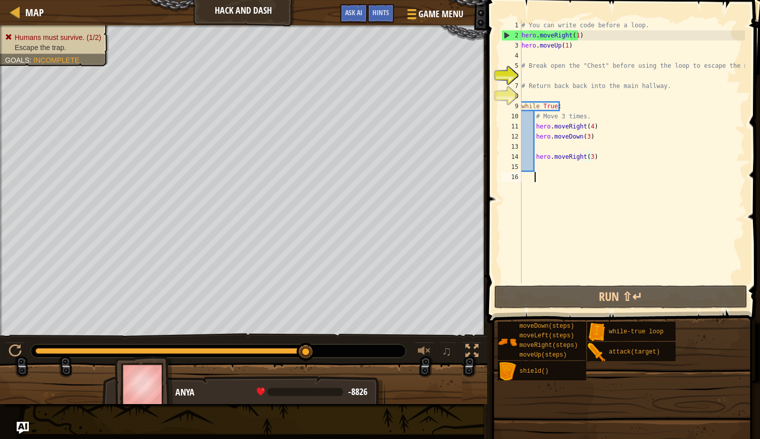
drag, startPoint x: 590, startPoint y: 175, endPoint x: 581, endPoint y: 164, distance: 14.1
click at [586, 170] on div "# You can write code before a loop. hero . moveRight ( 1 ) hero . moveUp ( 1 ) …" at bounding box center [633, 161] width 226 height 283
type textarea "hero.moveRig ht(3)"
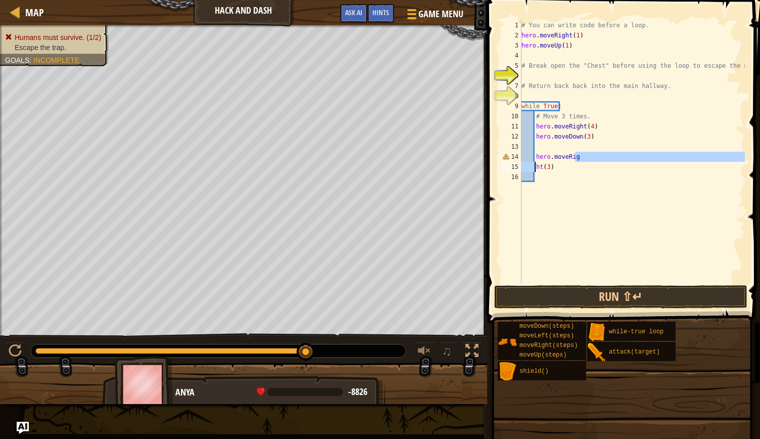
click at [573, 175] on div "# You can write code before a loop. hero . moveRight ( 1 ) hero . moveUp ( 1 ) …" at bounding box center [633, 161] width 226 height 283
type textarea "hero.moveRight(3)"
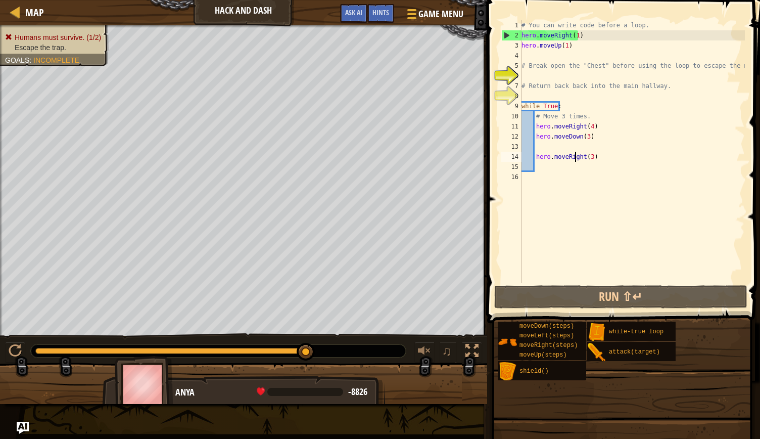
click at [578, 54] on div "# You can write code before a loop. hero . moveRight ( 1 ) hero . moveUp ( 1 ) …" at bounding box center [633, 161] width 226 height 283
click at [573, 48] on div "# You can write code before a loop. hero . moveRight ( 1 ) hero . moveUp ( 1 ) …" at bounding box center [633, 161] width 226 height 283
type textarea "hero.moveUp(1)"
click at [476, 47] on div "Map Hack and Dash Game Menu Done Hints Ask AI 1 ההההההההההההההההההההההההההההההה…" at bounding box center [380, 219] width 760 height 439
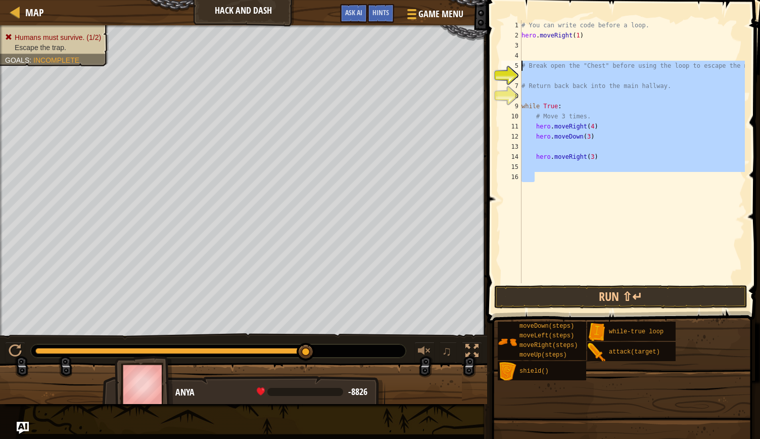
drag, startPoint x: 603, startPoint y: 184, endPoint x: 499, endPoint y: 68, distance: 155.7
click at [500, 68] on div "1 2 3 4 5 6 7 8 9 10 11 12 13 14 15 16 # You can write code before a loop. hero…" at bounding box center [623, 151] width 246 height 263
type textarea "# Break open the "Chest" before using the loop to escape the maze!"
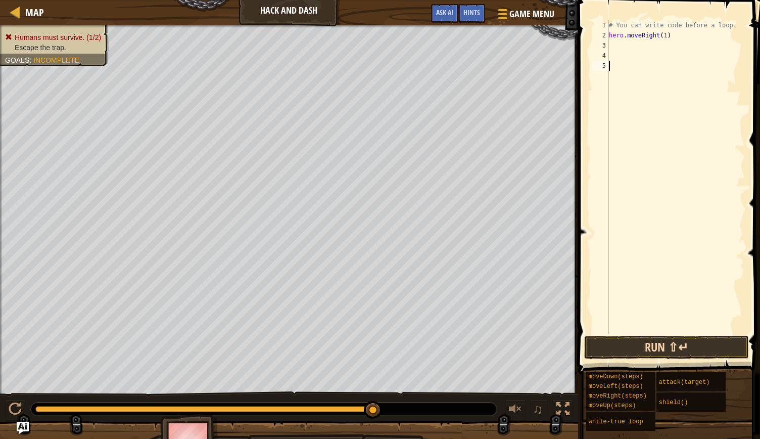
click at [633, 301] on div "# You can write code before a loop. hero . moveRight ( 1 )" at bounding box center [676, 187] width 138 height 334
click at [674, 347] on button "Run ⇧↵" at bounding box center [667, 347] width 165 height 23
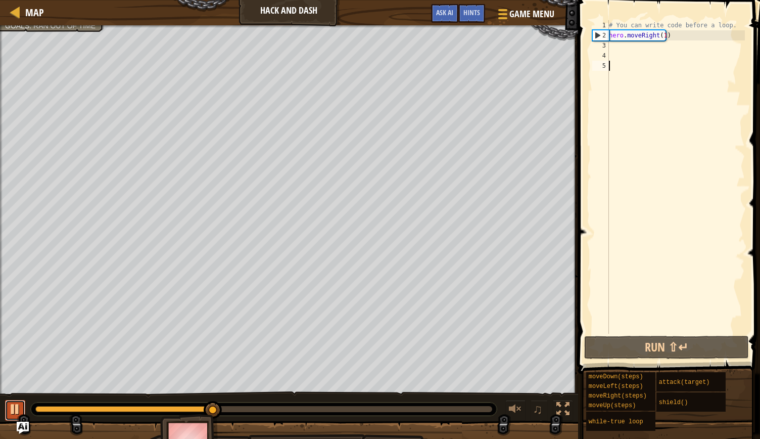
click at [14, 407] on div at bounding box center [15, 408] width 13 height 13
click at [637, 51] on div "# You can write code before a loop. hero . moveRight ( 1 )" at bounding box center [676, 187] width 138 height 334
click at [640, 43] on div "# You can write code before a loop. hero . moveRight ( 1 )" at bounding box center [676, 187] width 138 height 334
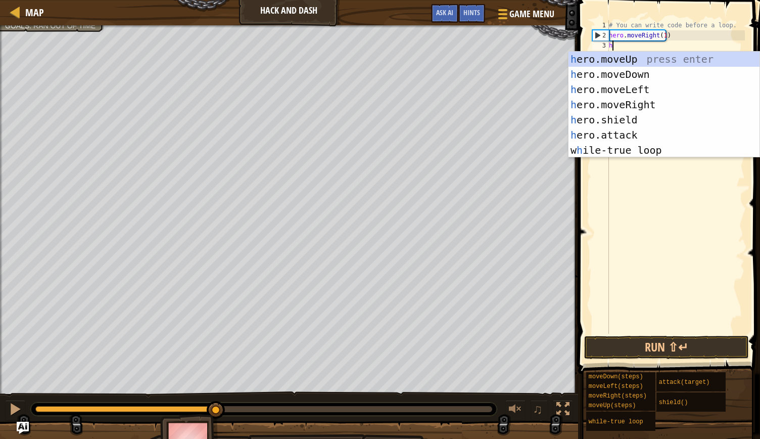
type textarea "he"
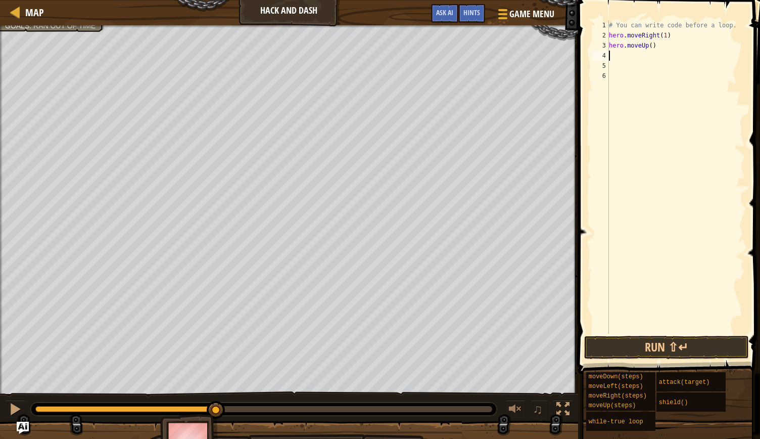
click at [649, 45] on div "# You can write code before a loop. hero . moveRight ( 1 ) hero . moveUp ( )" at bounding box center [676, 187] width 138 height 334
type textarea "hero.moveUp(1)"
click at [687, 48] on div "# You can write code before a loop. hero . moveRight ( 1 ) hero . moveUp ( 1 )" at bounding box center [676, 187] width 138 height 334
click at [669, 56] on div "# You can write code before a loop. hero . moveRight ( 1 ) hero . moveUp ( 1 )" at bounding box center [676, 187] width 138 height 334
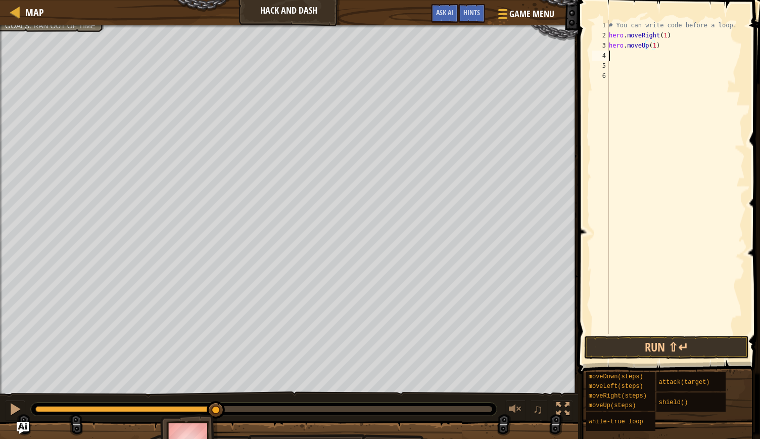
scroll to position [5, 0]
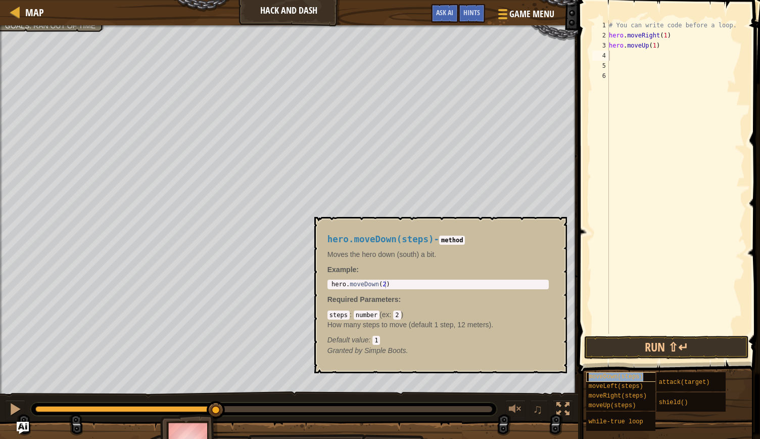
click at [631, 377] on span "moveDown(steps)" at bounding box center [616, 376] width 55 height 7
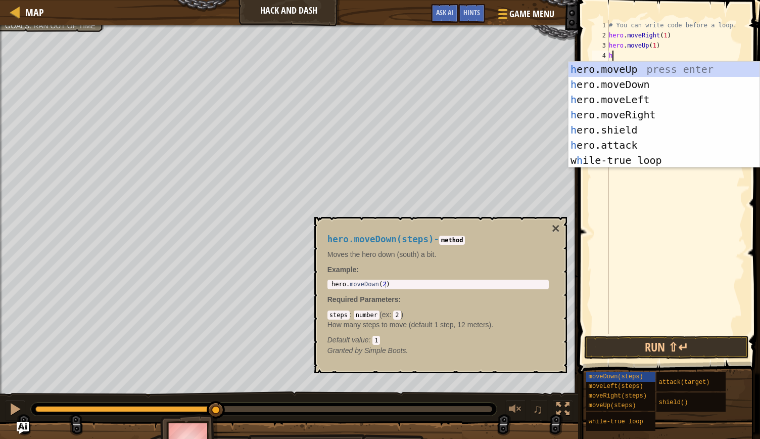
type textarea "he"
click at [664, 82] on div "he ro.moveUp press enter he ro.moveDown press enter he ro.moveLeft press enter …" at bounding box center [665, 130] width 192 height 137
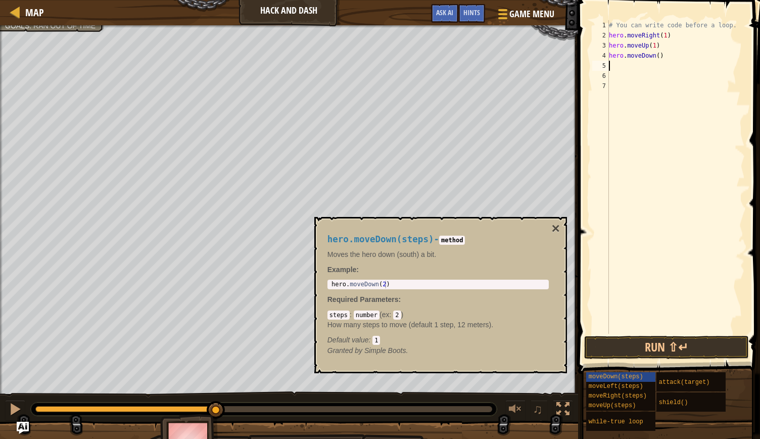
click at [655, 57] on div "# You can write code before a loop. hero . moveRight ( 1 ) hero . moveUp ( 1 ) …" at bounding box center [676, 187] width 138 height 334
type textarea "hero.moveDown(1)"
click at [558, 226] on button "×" at bounding box center [556, 228] width 8 height 14
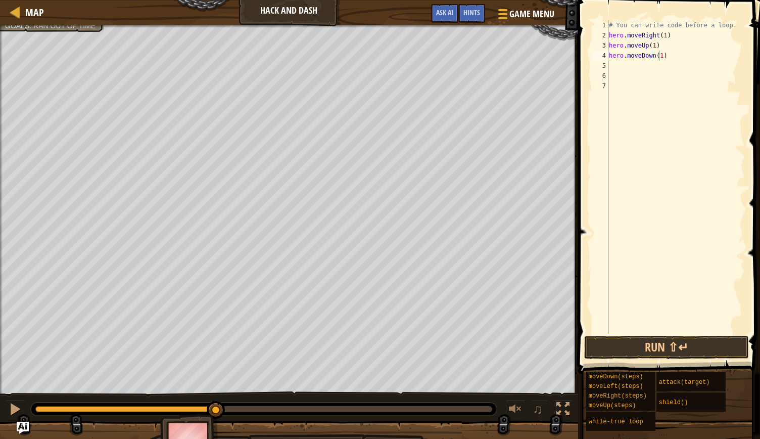
click at [669, 55] on div "# You can write code before a loop. hero . moveRight ( 1 ) hero . moveUp ( 1 ) …" at bounding box center [676, 187] width 138 height 334
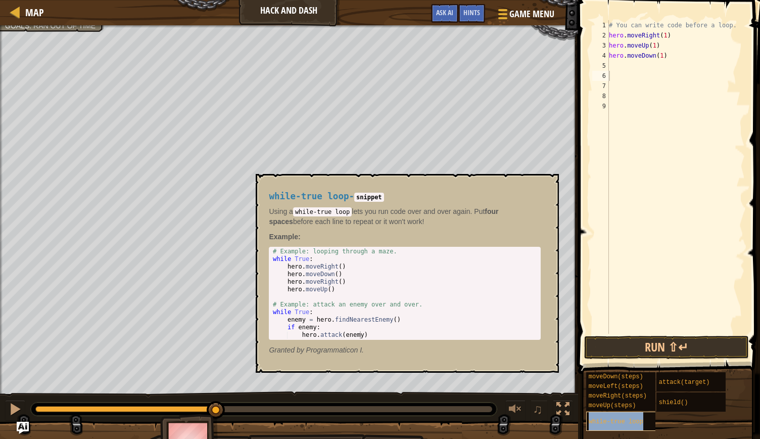
click at [635, 422] on span "while-true loop" at bounding box center [616, 421] width 55 height 7
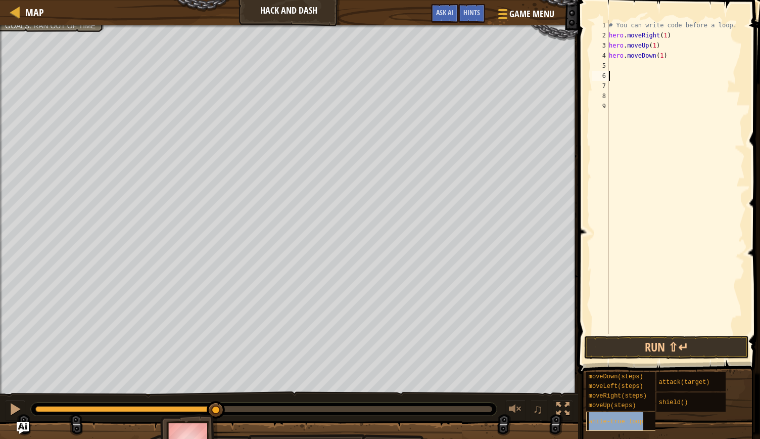
click at [635, 422] on span "while-true loop" at bounding box center [616, 421] width 55 height 7
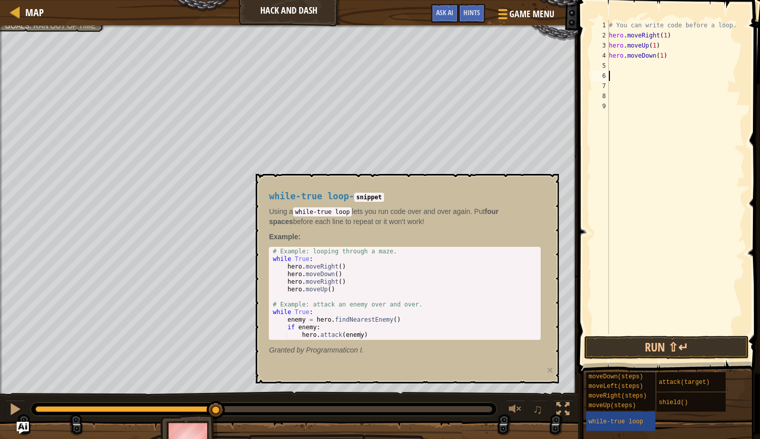
click at [635, 77] on div "# You can write code before a loop. hero . moveRight ( 1 ) hero . moveUp ( 1 ) …" at bounding box center [676, 187] width 138 height 334
type textarea "wh"
click at [637, 88] on div "# You can write code before a loop. hero . moveRight ( 1 ) hero . moveUp ( 1 ) …" at bounding box center [677, 187] width 135 height 334
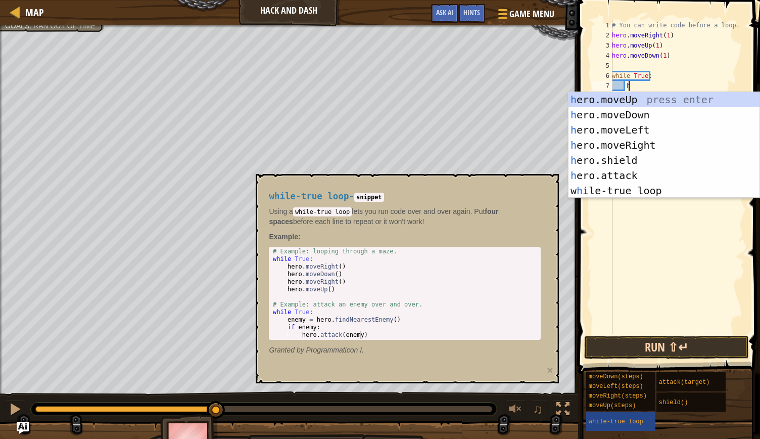
scroll to position [5, 1]
type textarea "he"
click at [659, 123] on div "he ro.moveUp press enter he ro.moveDown press enter he ro.moveLeft press enter …" at bounding box center [665, 160] width 192 height 137
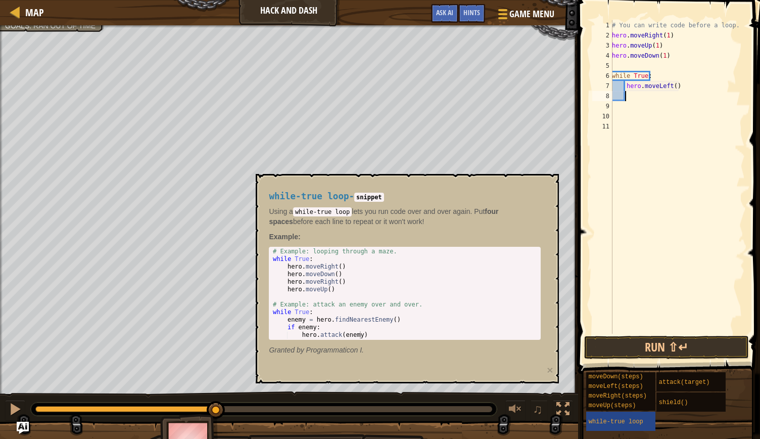
click at [671, 84] on div "# You can write code before a loop. hero . moveRight ( 1 ) hero . moveUp ( 1 ) …" at bounding box center [677, 187] width 135 height 334
type textarea "hero.moveLeft(3)"
click at [694, 85] on div "# You can write code before a loop. hero . moveRight ( 1 ) hero . moveUp ( 1 ) …" at bounding box center [677, 187] width 135 height 334
click at [674, 95] on div "# You can write code before a loop. hero . moveRight ( 1 ) hero . moveUp ( 1 ) …" at bounding box center [677, 187] width 135 height 334
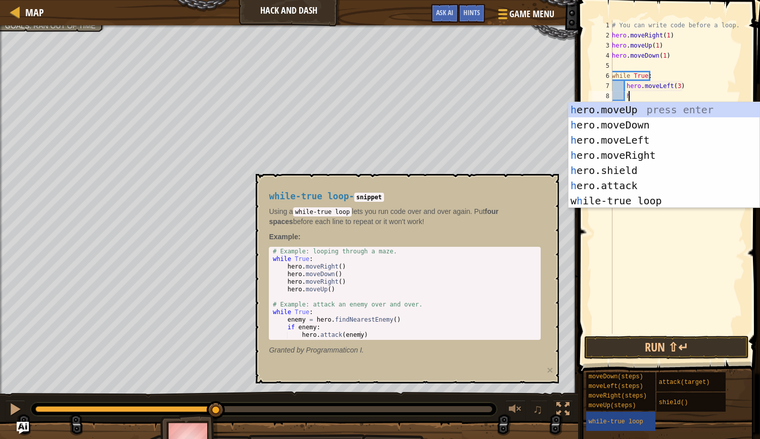
scroll to position [5, 1]
type textarea "he"
click at [647, 123] on div "he ro.moveUp press enter he ro.moveDown press enter he ro.moveLeft press enter …" at bounding box center [665, 170] width 192 height 137
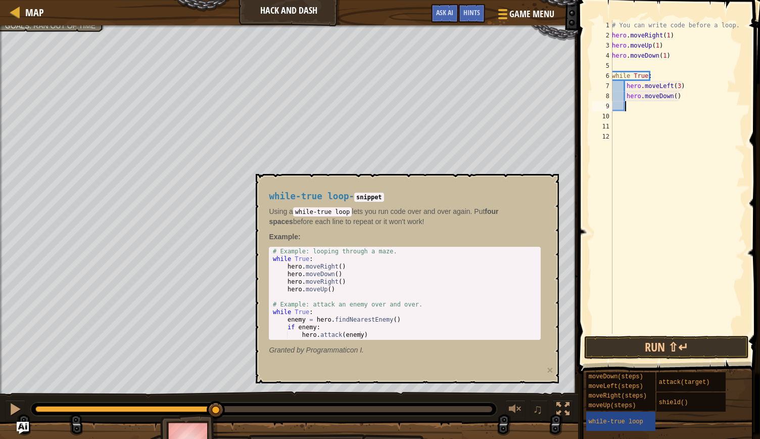
scroll to position [5, 1]
click at [670, 96] on div "# You can write code before a loop. hero . moveRight ( 1 ) hero . moveUp ( 1 ) …" at bounding box center [677, 187] width 135 height 334
click at [671, 98] on div "# You can write code before a loop. hero . moveRight ( 1 ) hero . moveUp ( 1 ) …" at bounding box center [677, 187] width 135 height 334
click at [616, 344] on button "Run ⇧↵" at bounding box center [667, 347] width 165 height 23
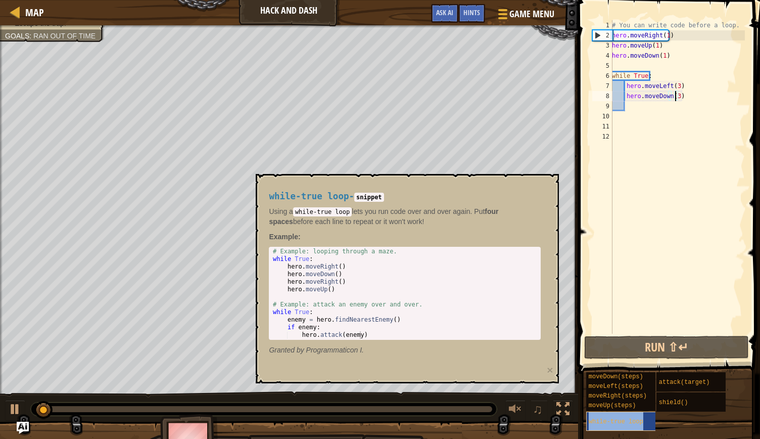
click at [605, 419] on span "while-true loop" at bounding box center [616, 421] width 55 height 7
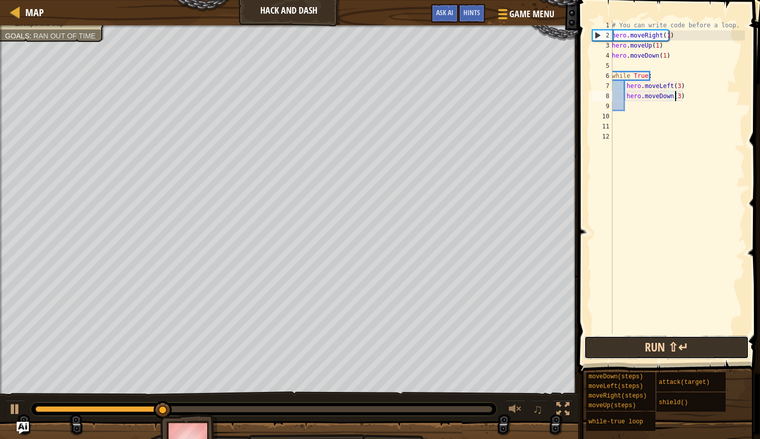
click at [617, 342] on button "Run ⇧↵" at bounding box center [667, 347] width 165 height 23
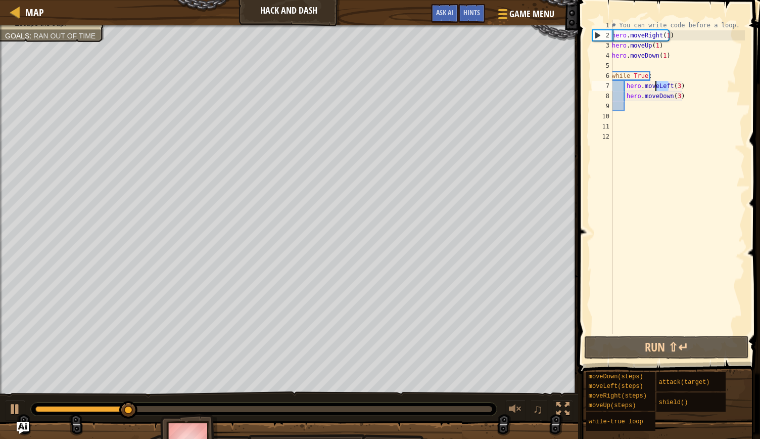
drag, startPoint x: 668, startPoint y: 84, endPoint x: 655, endPoint y: 85, distance: 12.7
click at [655, 85] on div "# You can write code before a loop. hero . moveRight ( 1 ) hero . moveUp ( 1 ) …" at bounding box center [677, 187] width 135 height 334
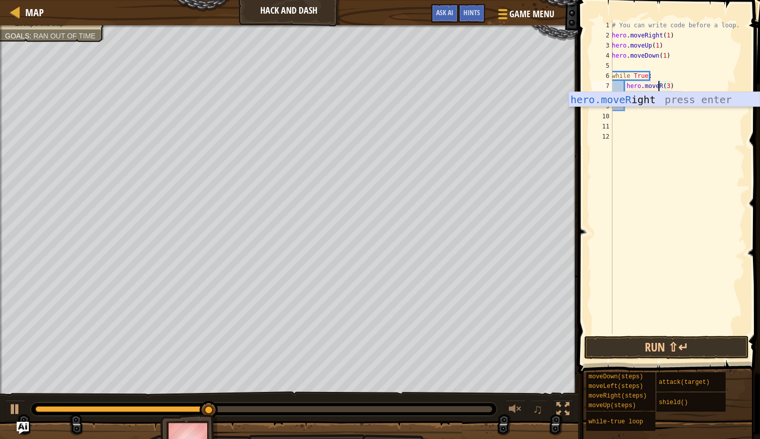
click at [665, 98] on div "hero.moveR ight press enter" at bounding box center [665, 115] width 192 height 46
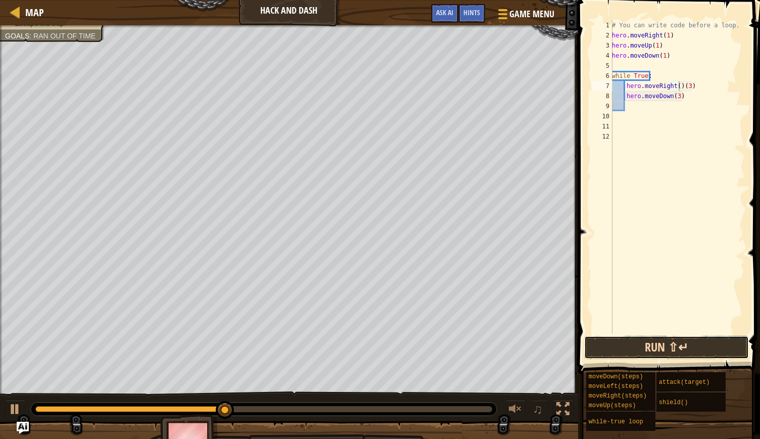
click at [610, 347] on button "Run ⇧↵" at bounding box center [667, 347] width 165 height 23
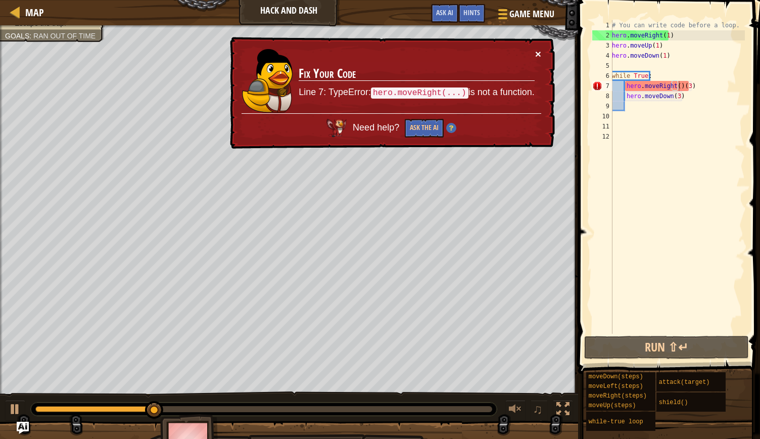
click at [535, 50] on button "×" at bounding box center [538, 54] width 6 height 11
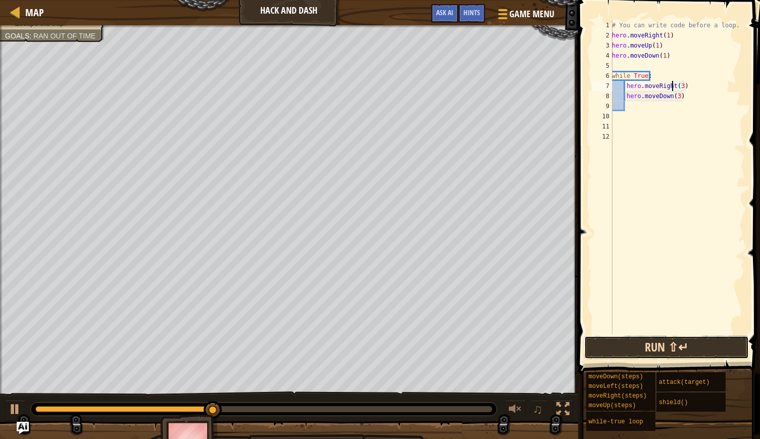
click at [667, 351] on button "Run ⇧↵" at bounding box center [667, 347] width 165 height 23
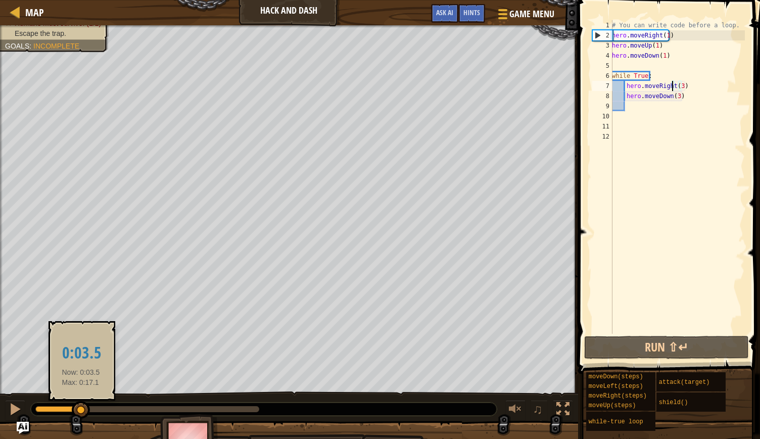
drag, startPoint x: 244, startPoint y: 411, endPoint x: 81, endPoint y: 412, distance: 163.3
click at [81, 412] on div at bounding box center [147, 409] width 224 height 6
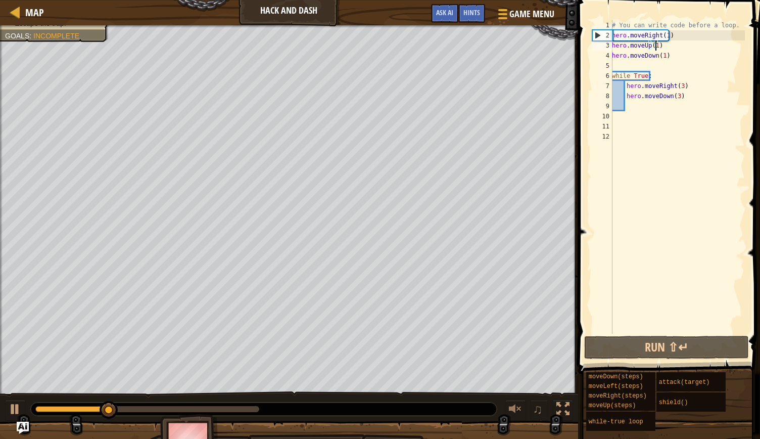
click at [654, 46] on div "# You can write code before a loop. hero . moveRight ( 1 ) hero . moveUp ( 1 ) …" at bounding box center [677, 187] width 135 height 334
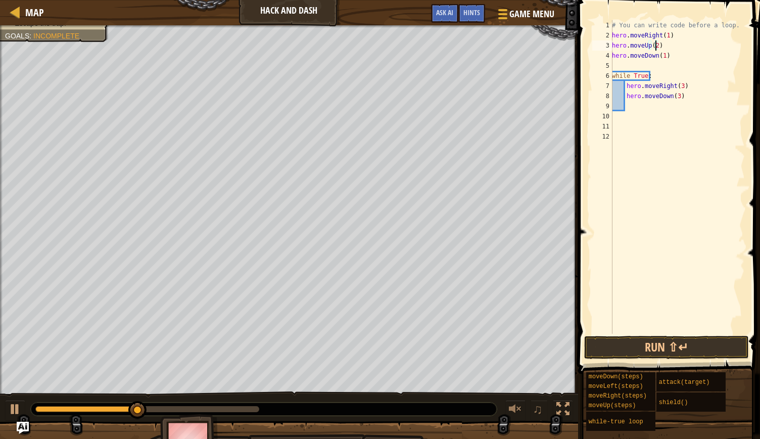
click at [662, 55] on div "# You can write code before a loop. hero . moveRight ( 1 ) hero . moveUp ( 2 ) …" at bounding box center [677, 187] width 135 height 334
click at [637, 346] on button "Run ⇧↵" at bounding box center [667, 347] width 165 height 23
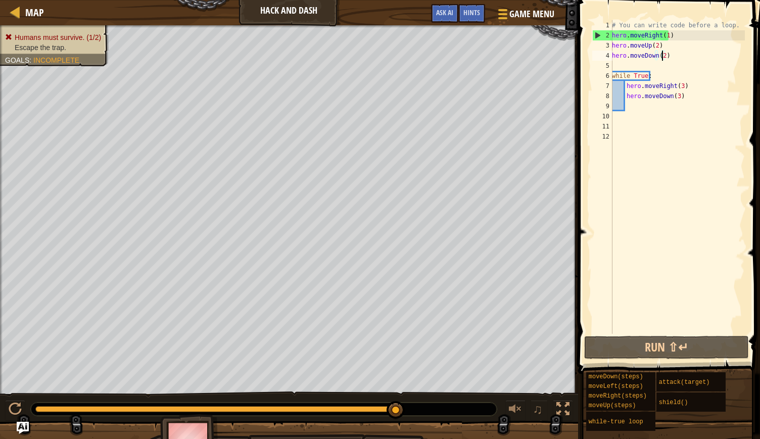
drag, startPoint x: 284, startPoint y: 408, endPoint x: 458, endPoint y: 417, distance: 174.7
click at [458, 417] on div "♫" at bounding box center [289, 406] width 578 height 30
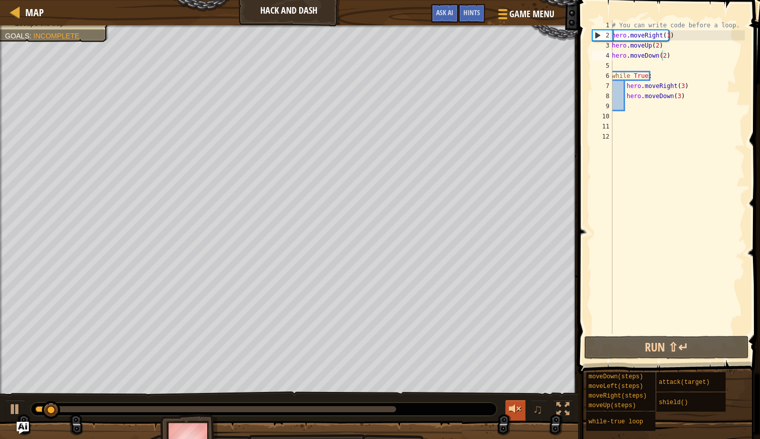
click at [514, 411] on div at bounding box center [515, 408] width 13 height 13
click at [470, 12] on span "Hints" at bounding box center [472, 13] width 17 height 10
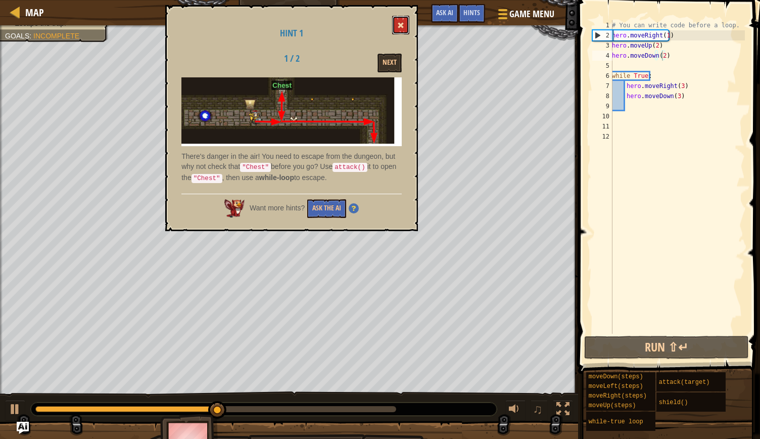
click at [400, 19] on button at bounding box center [400, 25] width 17 height 19
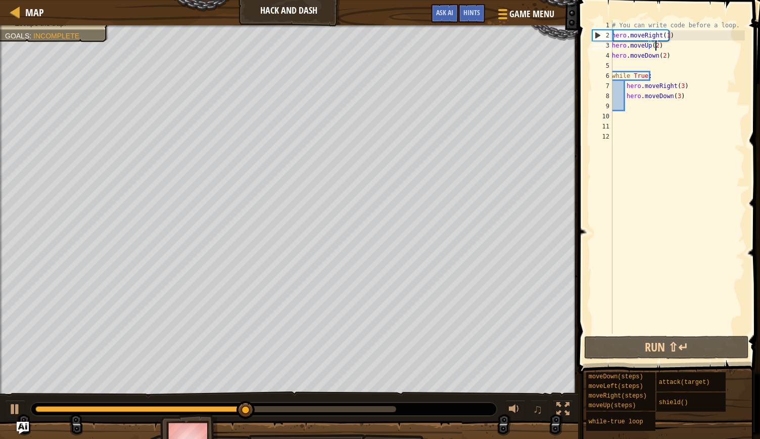
click at [655, 43] on div "# You can write code before a loop. hero . moveRight ( 1 ) hero . moveUp ( 2 ) …" at bounding box center [677, 187] width 135 height 334
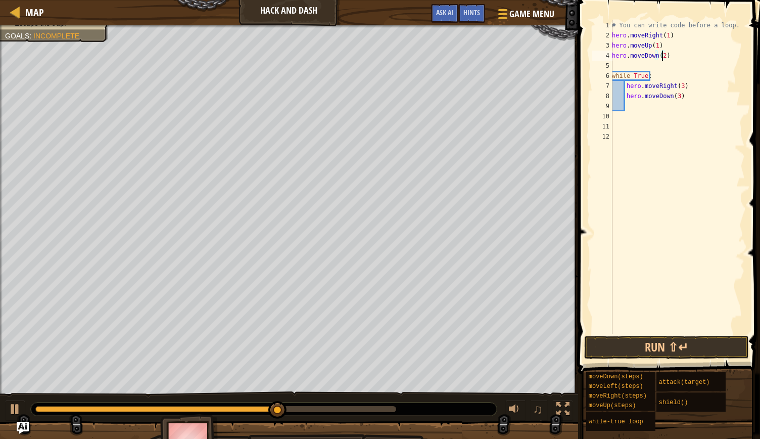
click at [662, 57] on div "# You can write code before a loop. hero . moveRight ( 1 ) hero . moveUp ( 1 ) …" at bounding box center [677, 187] width 135 height 334
click at [666, 54] on div "# You can write code before a loop. hero . moveRight ( 1 ) hero . moveUp ( 1 ) …" at bounding box center [677, 187] width 135 height 334
click at [670, 43] on div "# You can write code before a loop. hero . moveRight ( 1 ) hero . moveUp ( 1 ) …" at bounding box center [677, 187] width 135 height 334
type textarea "hero.moveUp(1)"
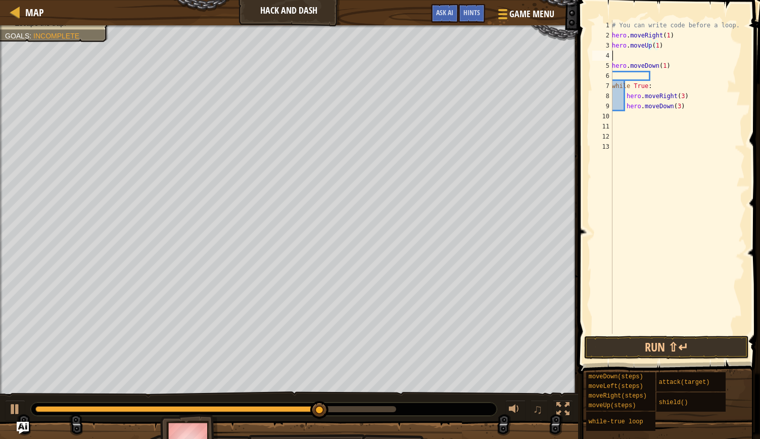
scroll to position [5, 0]
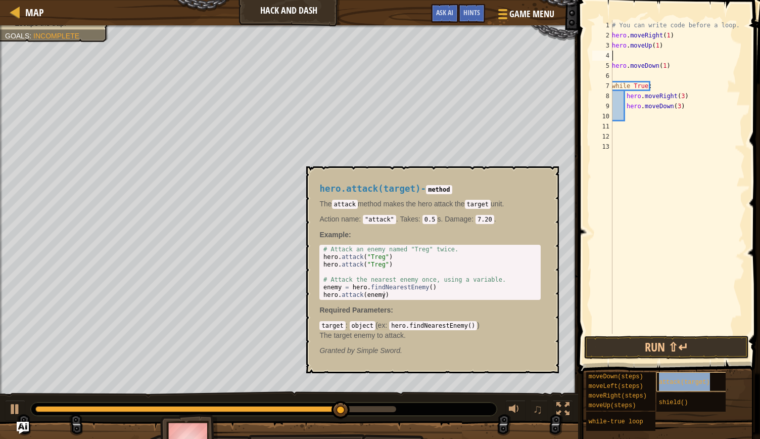
click at [679, 380] on span "attack(target)" at bounding box center [684, 382] width 51 height 7
click at [643, 55] on div "# You can write code before a loop. hero . moveRight ( 1 ) hero . moveUp ( 1 ) …" at bounding box center [677, 187] width 135 height 334
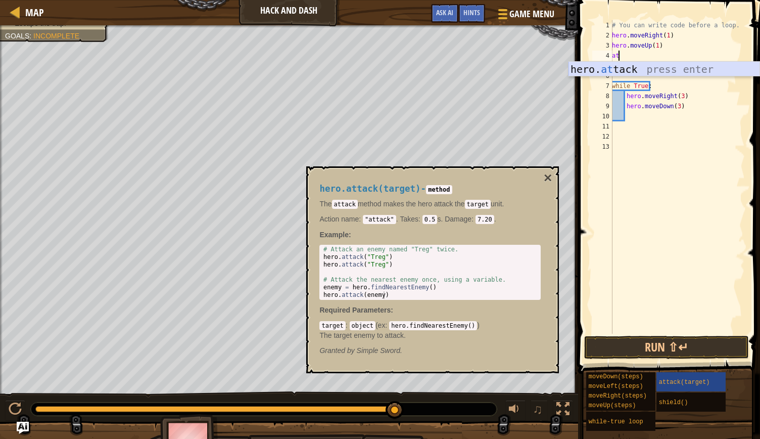
click at [678, 68] on div "hero. at tack press enter" at bounding box center [665, 85] width 192 height 46
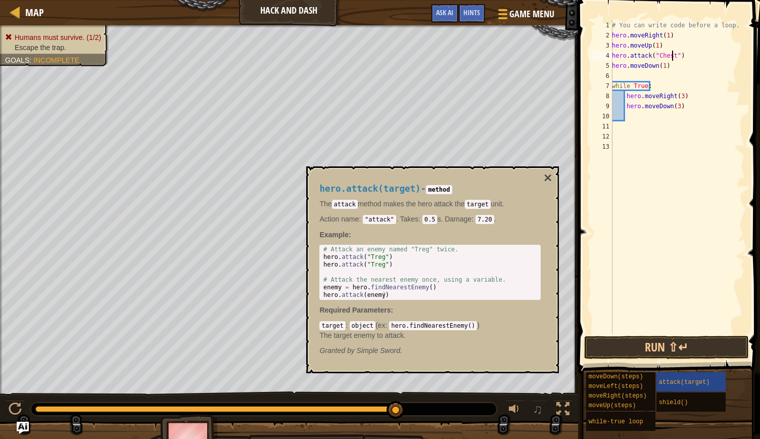
scroll to position [5, 5]
click at [606, 338] on button "Run ⇧↵" at bounding box center [667, 347] width 165 height 23
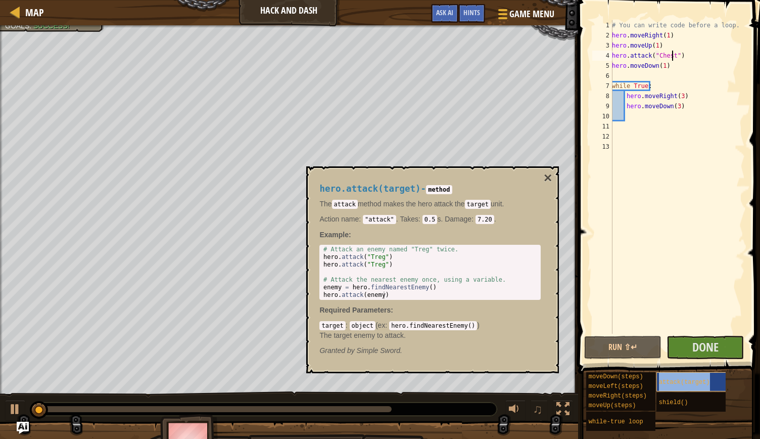
click at [681, 379] on span "attack(target)" at bounding box center [684, 382] width 51 height 7
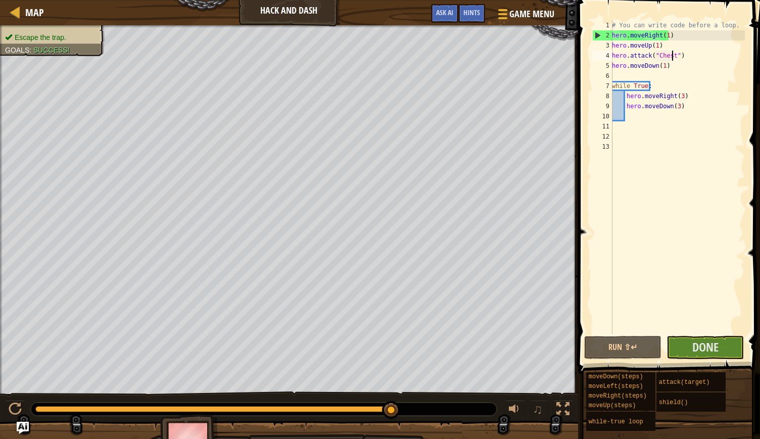
drag, startPoint x: 359, startPoint y: 406, endPoint x: 402, endPoint y: 407, distance: 43.0
click at [402, 407] on div at bounding box center [264, 408] width 466 height 13
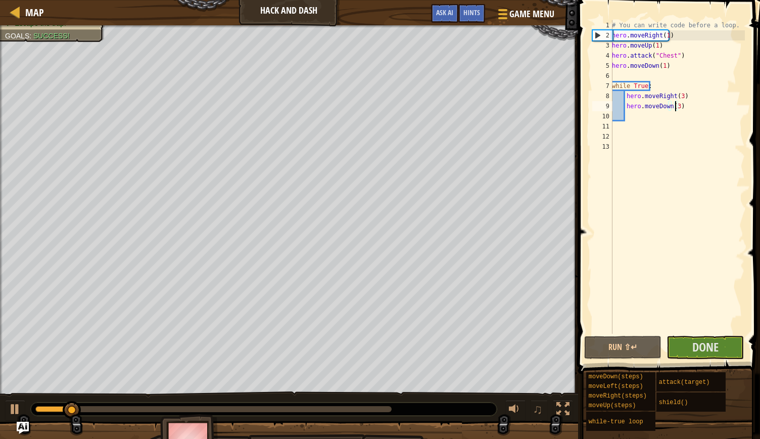
click at [676, 106] on div "# You can write code before a loop. hero . moveRight ( 1 ) hero . moveUp ( 1 ) …" at bounding box center [677, 187] width 135 height 334
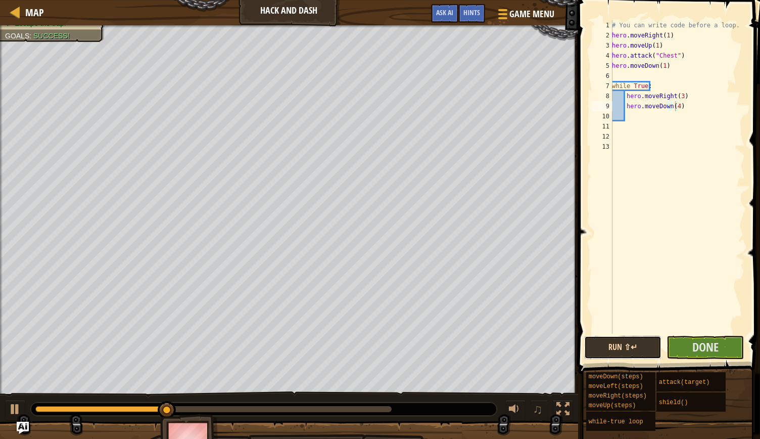
click at [618, 341] on button "Run ⇧↵" at bounding box center [623, 347] width 77 height 23
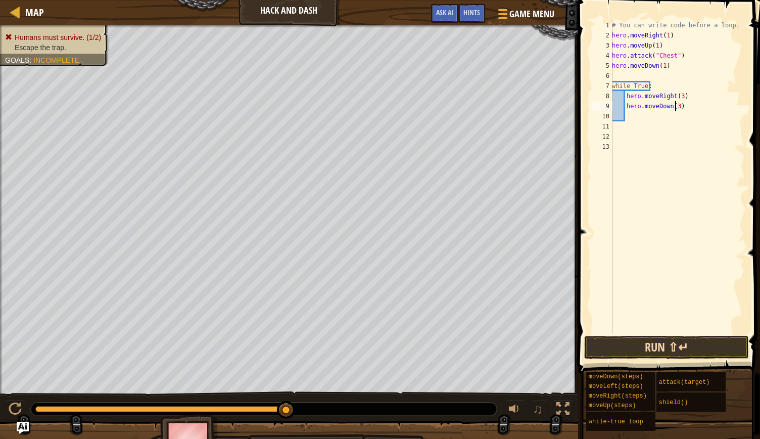
type textarea "hero.moveDown(3)"
click at [692, 350] on button "Run ⇧↵" at bounding box center [667, 347] width 165 height 23
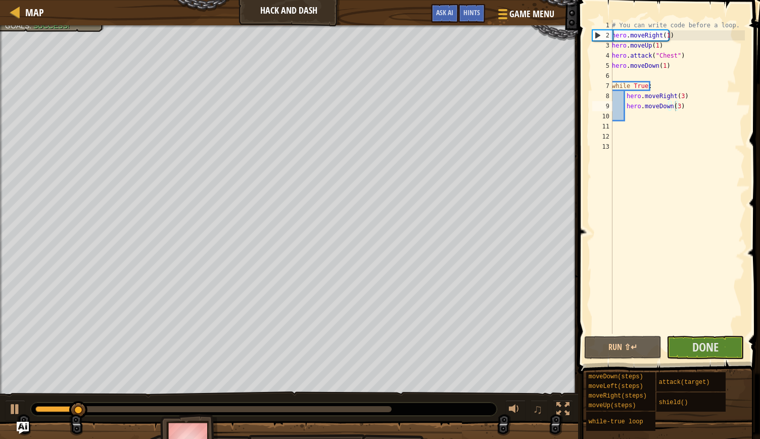
drag, startPoint x: 319, startPoint y: 413, endPoint x: 374, endPoint y: 413, distance: 55.1
click at [374, 413] on div at bounding box center [264, 408] width 466 height 13
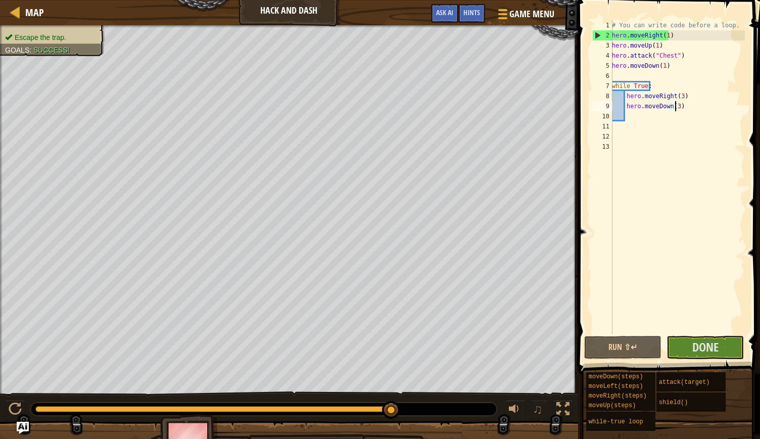
drag, startPoint x: 353, startPoint y: 407, endPoint x: 424, endPoint y: 405, distance: 71.3
click at [424, 405] on div at bounding box center [264, 408] width 466 height 13
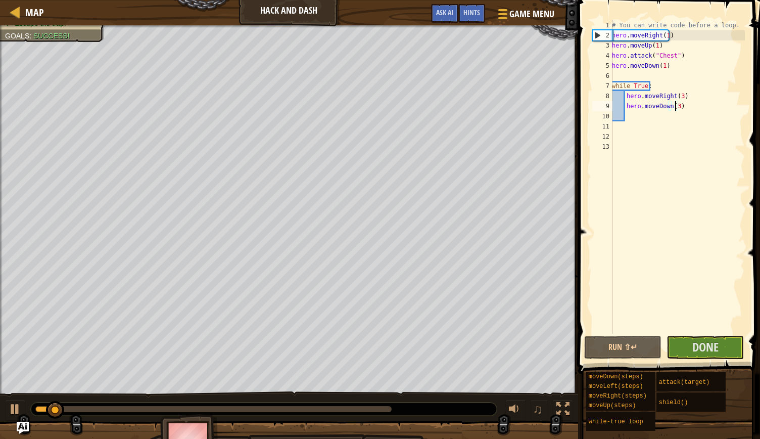
click at [654, 128] on div "# You can write code before a loop. hero . moveRight ( 1 ) hero . moveUp ( 1 ) …" at bounding box center [677, 187] width 135 height 334
type textarea "he"
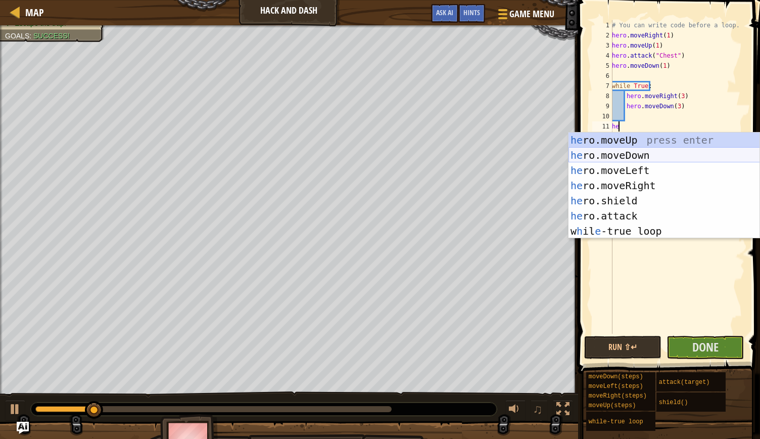
click at [645, 153] on div "he ro.moveUp press enter he ro.moveDown press enter he ro.moveLeft press enter …" at bounding box center [665, 200] width 192 height 137
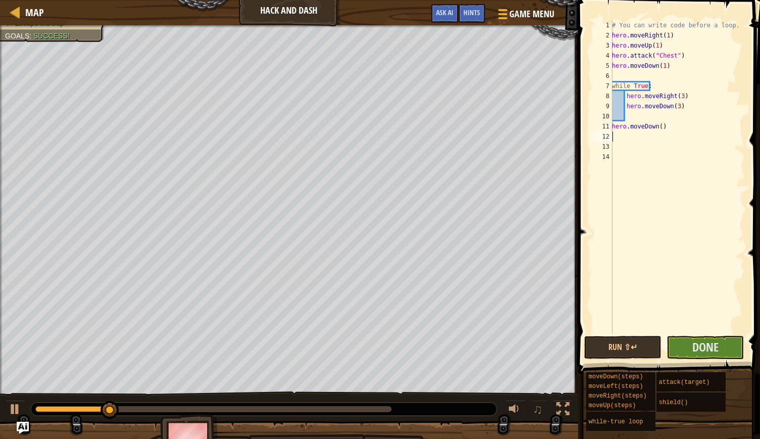
click at [659, 128] on div "# You can write code before a loop. hero . moveRight ( 1 ) hero . moveUp ( 1 ) …" at bounding box center [677, 187] width 135 height 334
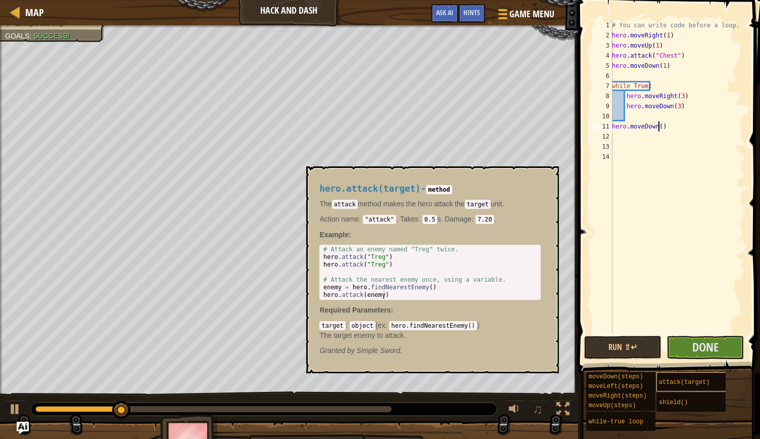
scroll to position [5, 4]
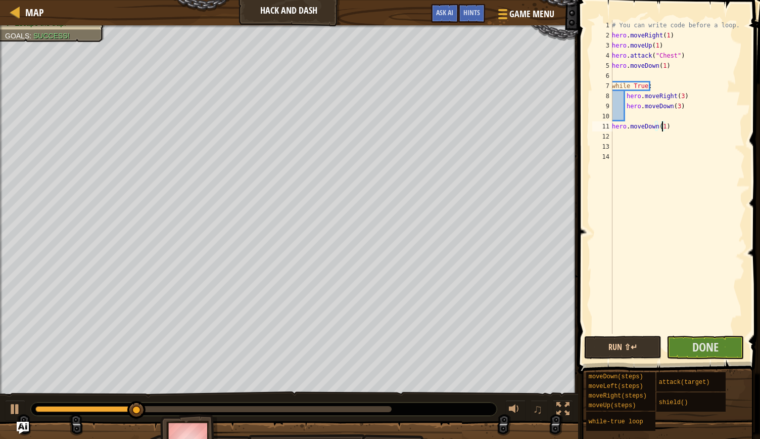
type textarea "hero.moveDown(1)"
click at [644, 341] on button "Run ⇧↵" at bounding box center [623, 347] width 77 height 23
click at [636, 338] on button "Running" at bounding box center [623, 347] width 77 height 23
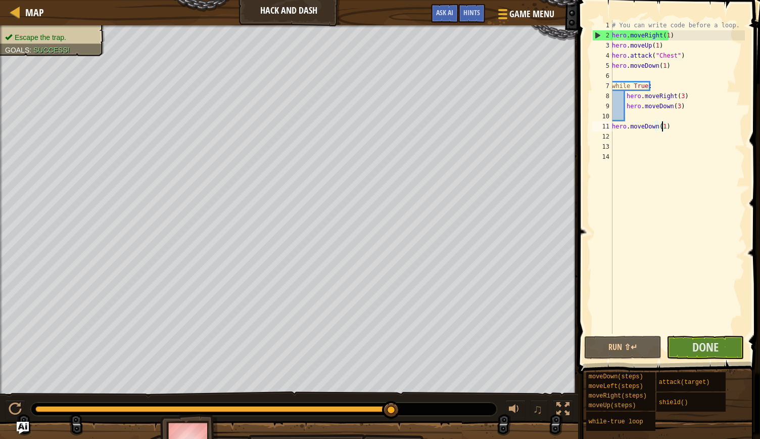
drag, startPoint x: 372, startPoint y: 406, endPoint x: 413, endPoint y: 400, distance: 41.3
click at [413, 400] on div "♫" at bounding box center [289, 406] width 578 height 30
click at [702, 354] on span "Done" at bounding box center [706, 347] width 26 height 16
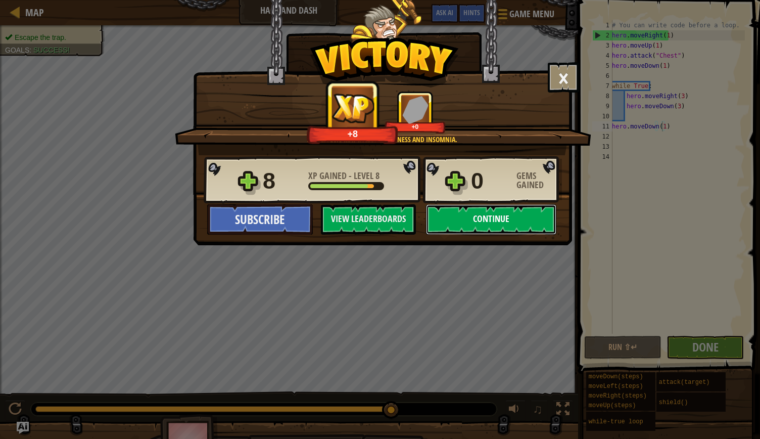
click at [458, 211] on button "Continue" at bounding box center [491, 219] width 130 height 30
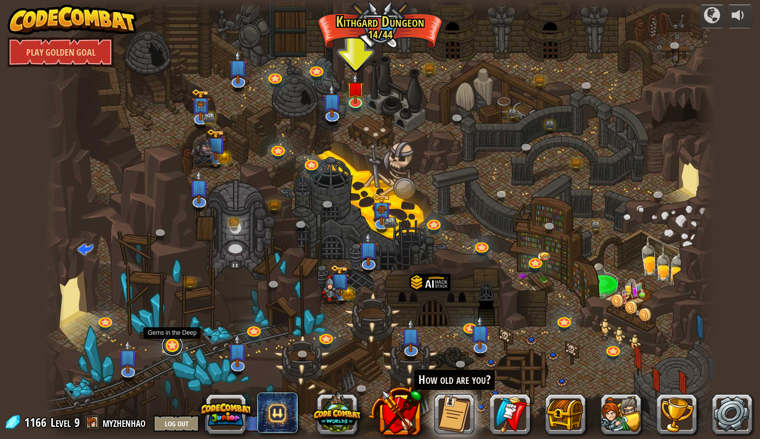
click at [172, 347] on link at bounding box center [172, 345] width 20 height 20
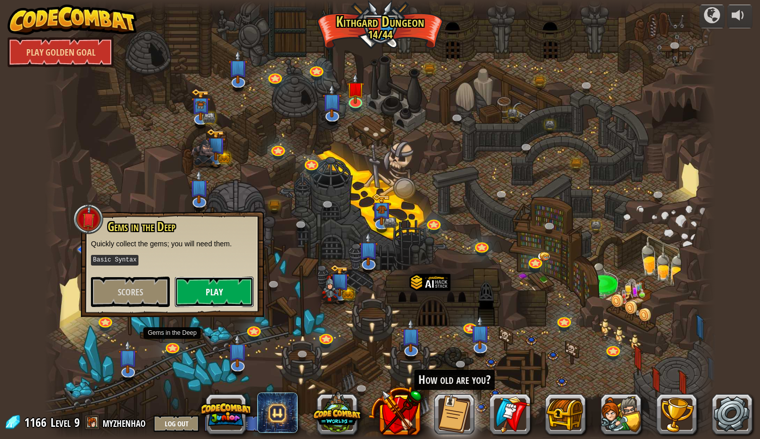
click at [198, 294] on button "Play" at bounding box center [214, 292] width 79 height 30
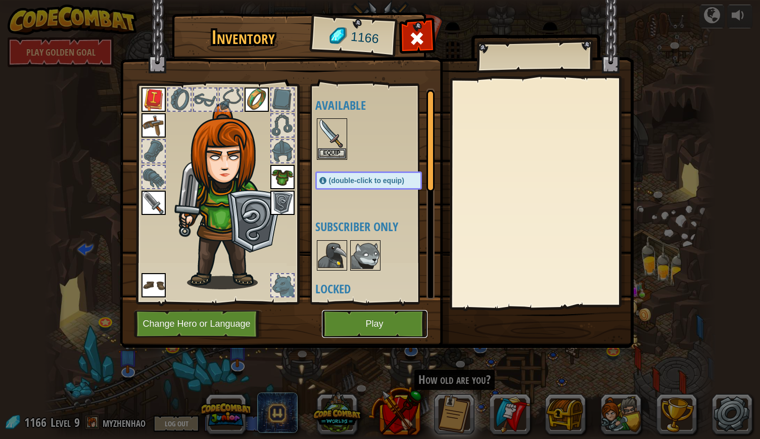
click at [341, 325] on button "Play" at bounding box center [375, 324] width 106 height 28
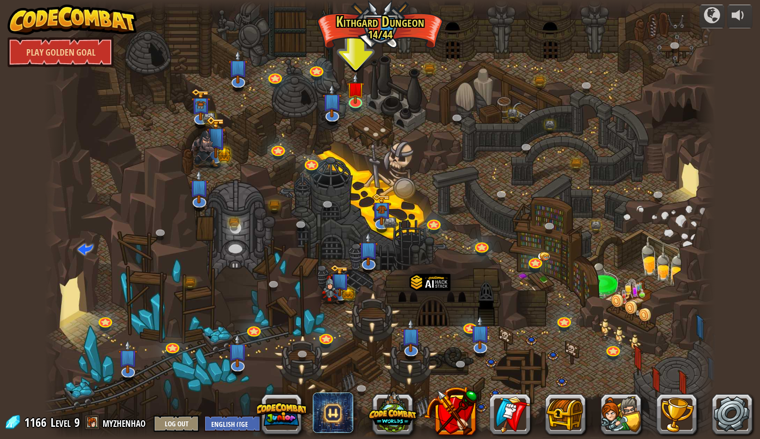
click at [349, 126] on div at bounding box center [379, 219] width 671 height 439
